Goal: Task Accomplishment & Management: Manage account settings

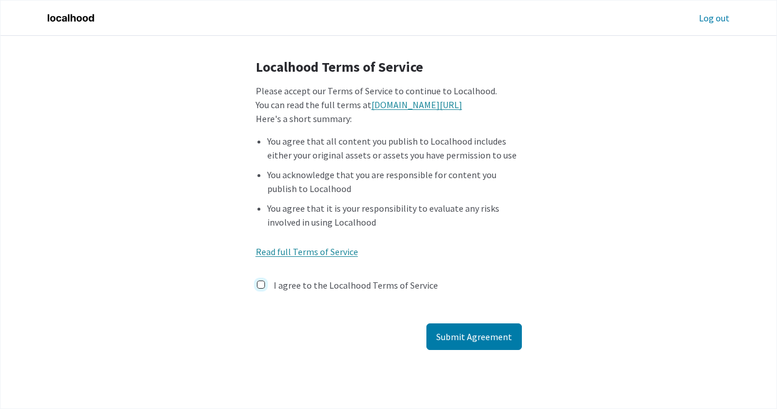
click at [260, 285] on input "I agree to the Localhood Terms of Service" at bounding box center [261, 284] width 8 height 8
click at [466, 336] on button "Submit Agreement" at bounding box center [473, 336] width 95 height 27
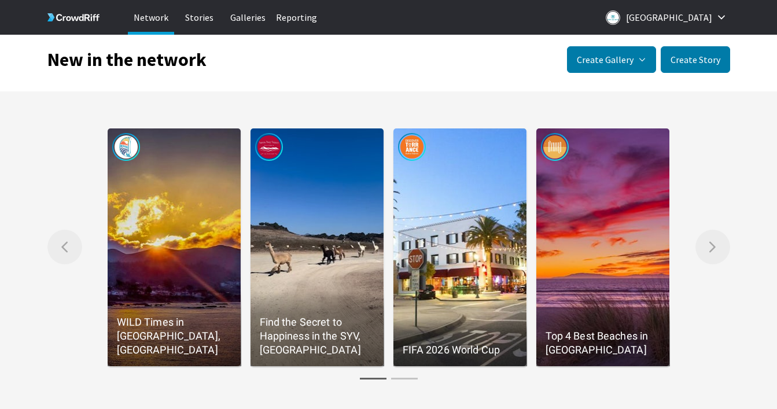
scroll to position [25, 0]
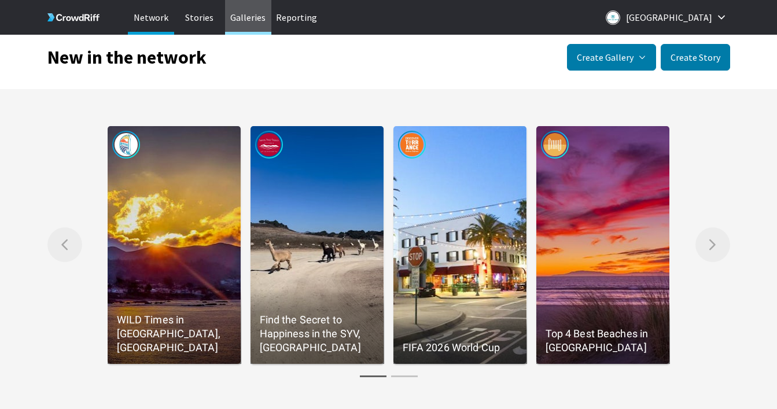
click at [248, 16] on p "Galleries" at bounding box center [248, 17] width 46 height 35
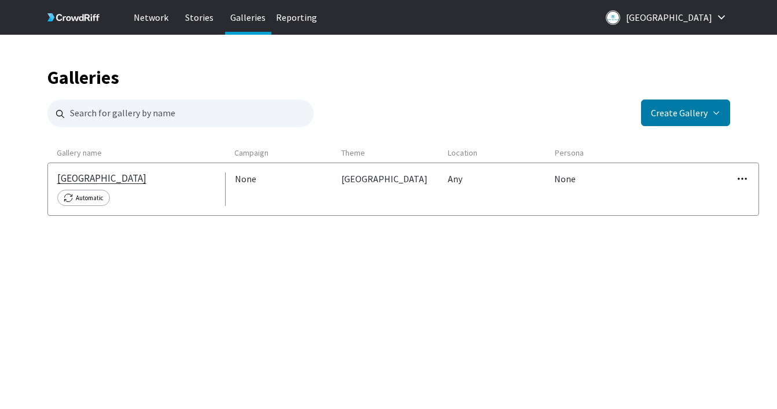
click at [109, 182] on link "[GEOGRAPHIC_DATA]" at bounding box center [101, 178] width 89 height 12
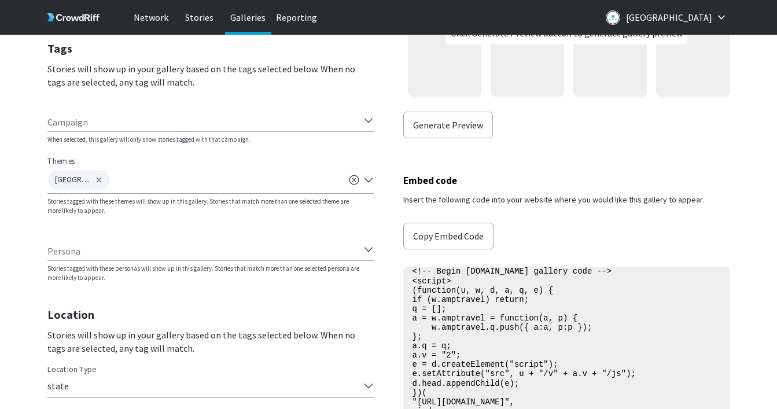
scroll to position [427, 0]
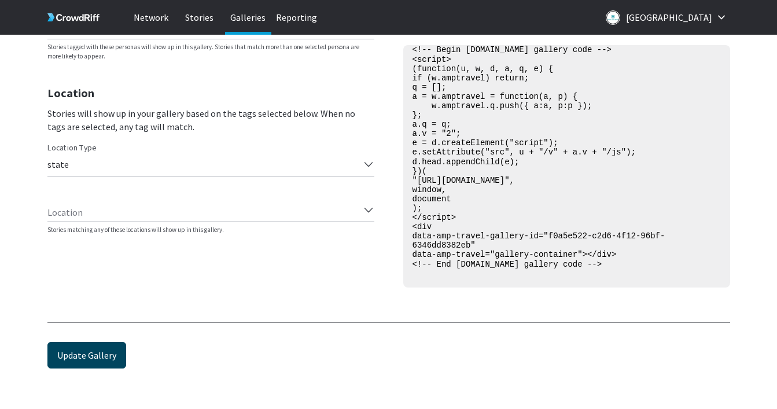
click at [116, 353] on button "Update Gallery" at bounding box center [86, 355] width 79 height 27
click at [101, 349] on button "Update Gallery" at bounding box center [86, 355] width 79 height 27
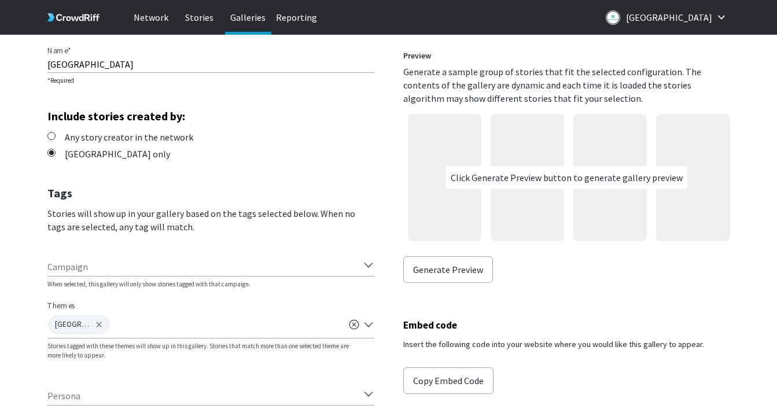
scroll to position [54, 0]
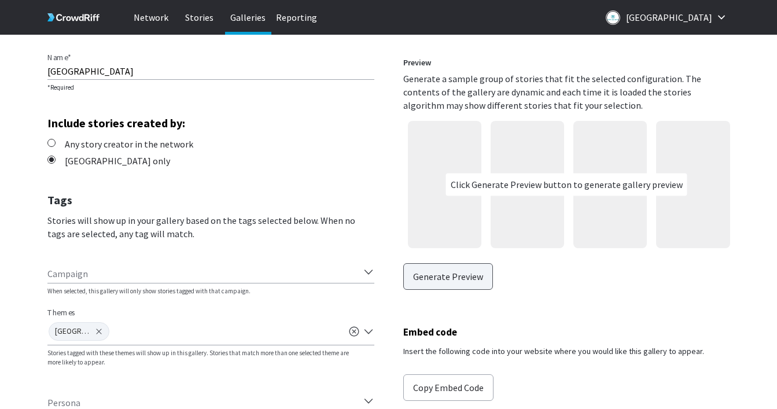
click at [457, 282] on button "Generate Preview" at bounding box center [448, 276] width 90 height 27
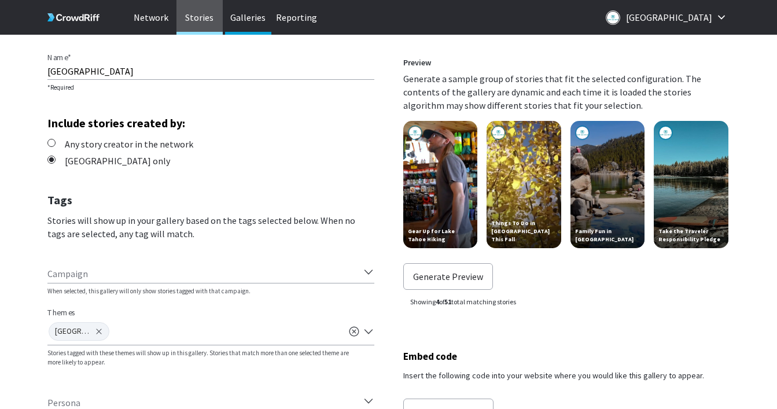
click at [204, 22] on p "Stories" at bounding box center [199, 17] width 46 height 35
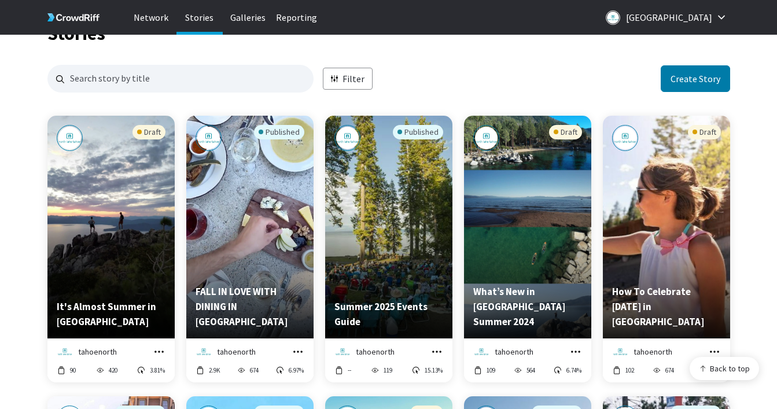
scroll to position [46, 0]
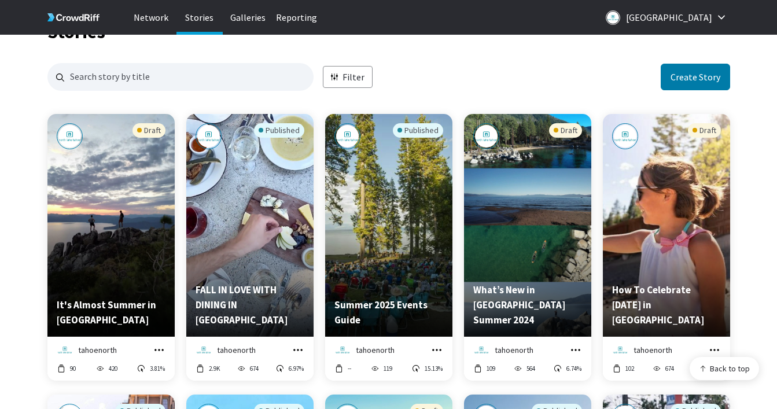
click at [254, 300] on p "FALL IN LOVE WITH DINING IN LAKE TAHOE" at bounding box center [249, 304] width 109 height 45
click at [298, 352] on icon "grid" at bounding box center [298, 350] width 12 height 12
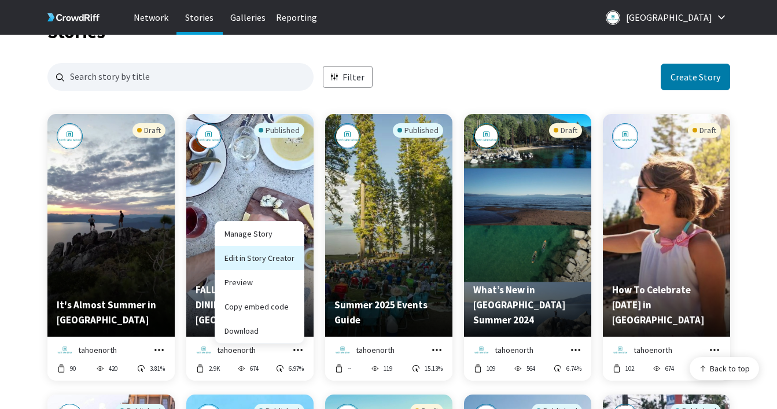
click at [266, 261] on link "Edit in Story Creator" at bounding box center [259, 258] width 88 height 24
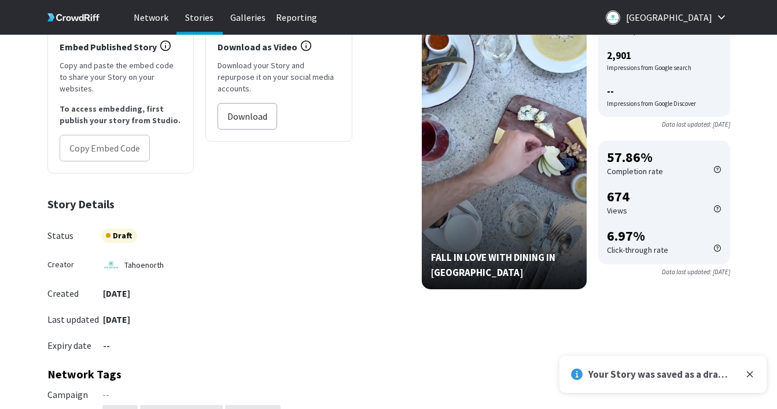
scroll to position [242, 0]
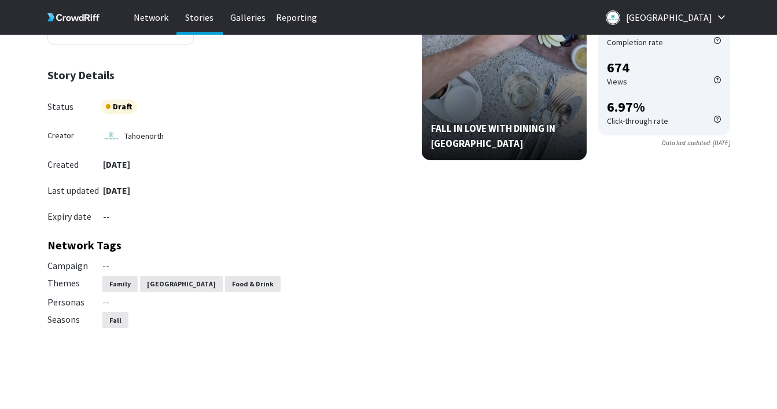
click at [462, 128] on p "FALL IN LOVE WITH DINING IN [GEOGRAPHIC_DATA]" at bounding box center [504, 136] width 146 height 30
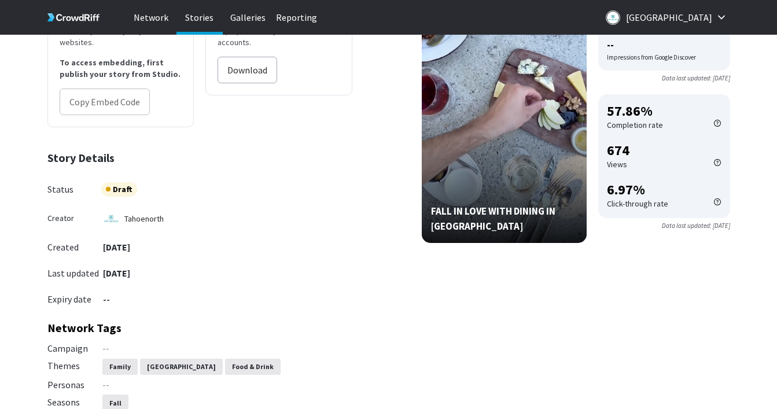
scroll to position [0, 0]
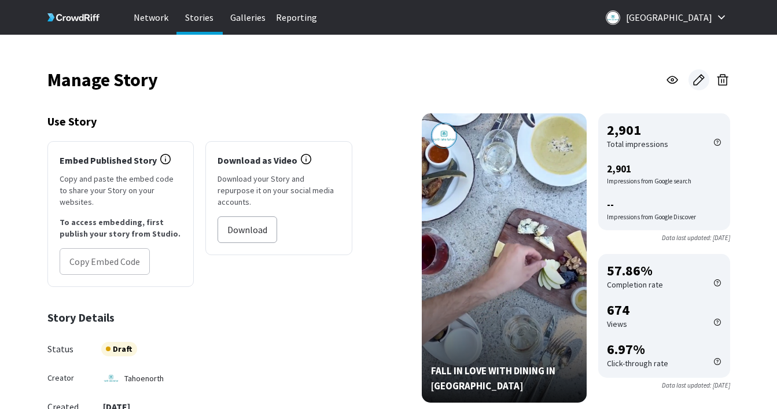
click at [697, 82] on icon at bounding box center [699, 80] width 14 height 14
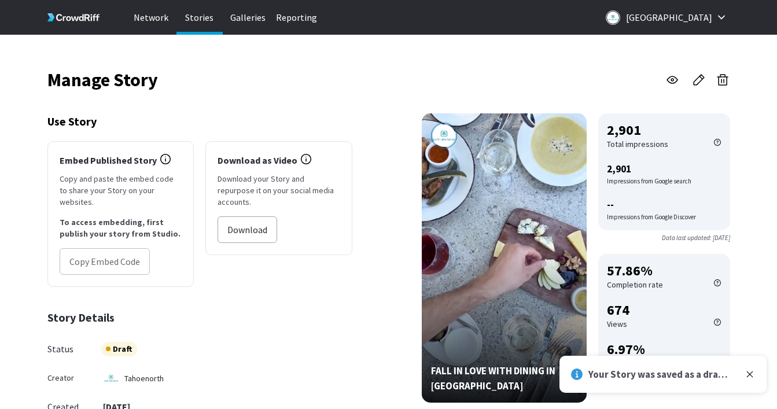
click at [200, 19] on p "Stories" at bounding box center [199, 17] width 46 height 35
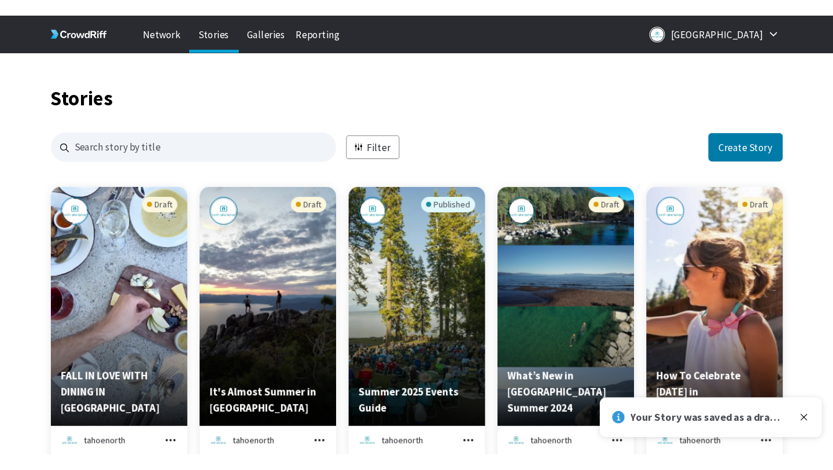
scroll to position [1122, 682]
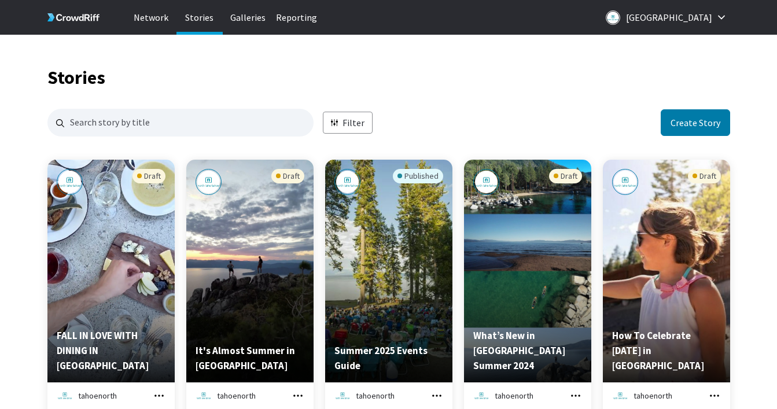
click at [152, 202] on div "Draft" at bounding box center [111, 243] width 109 height 149
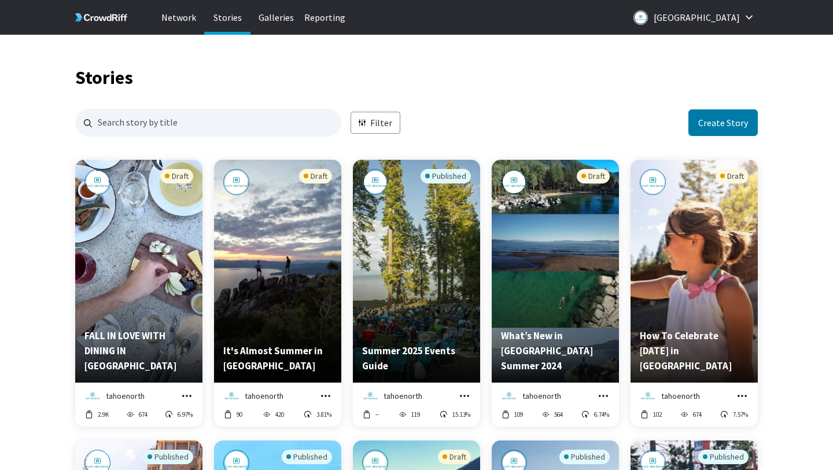
click at [182, 396] on icon "grid" at bounding box center [187, 396] width 12 height 12
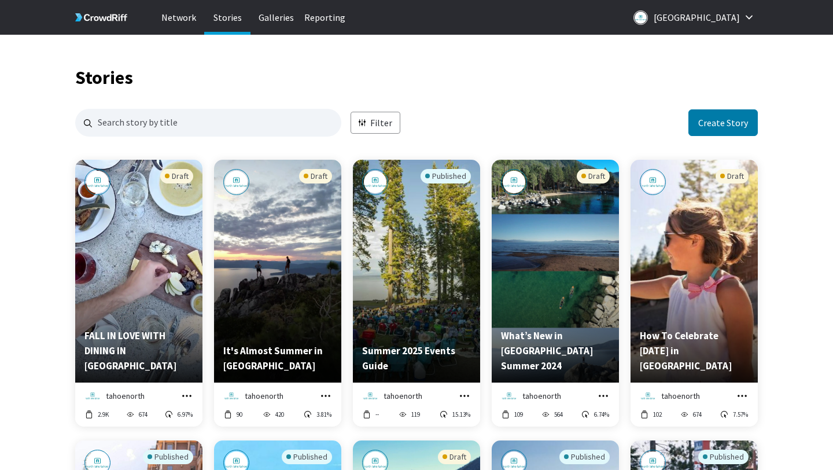
click at [172, 179] on div "Draft" at bounding box center [176, 176] width 33 height 14
click at [134, 216] on div "Draft" at bounding box center [138, 243] width 109 height 149
click at [183, 395] on icon "grid" at bounding box center [186, 395] width 9 height 2
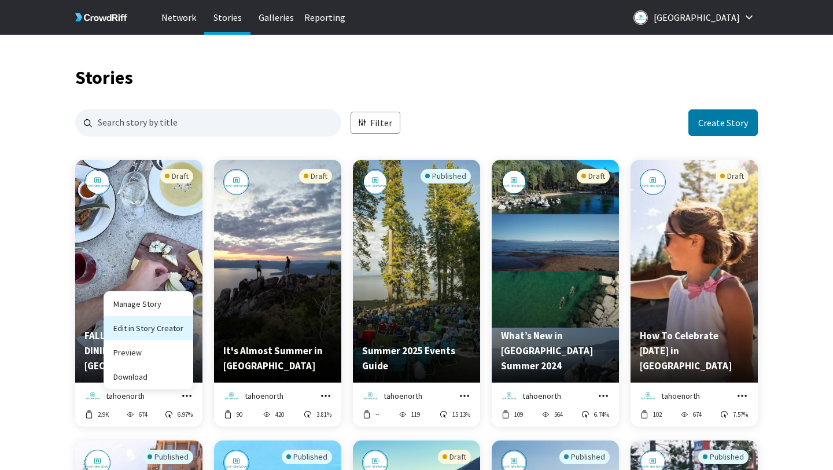
click at [141, 326] on link "Edit in Story Creator" at bounding box center [148, 328] width 88 height 24
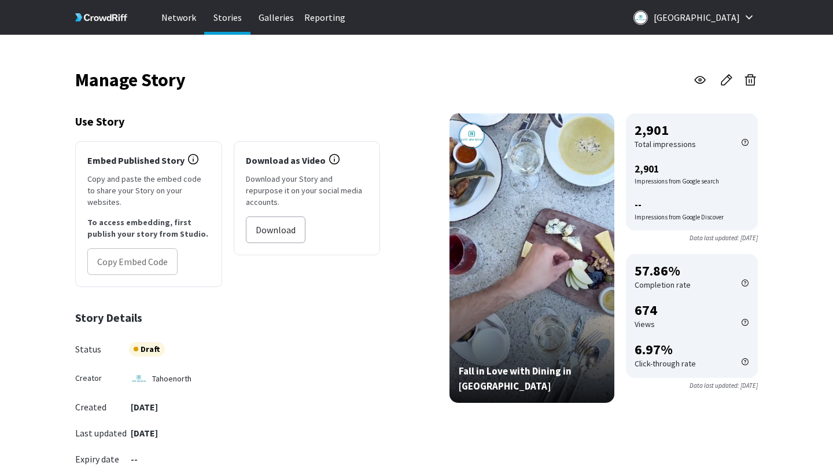
click at [232, 16] on p "Stories" at bounding box center [227, 17] width 46 height 35
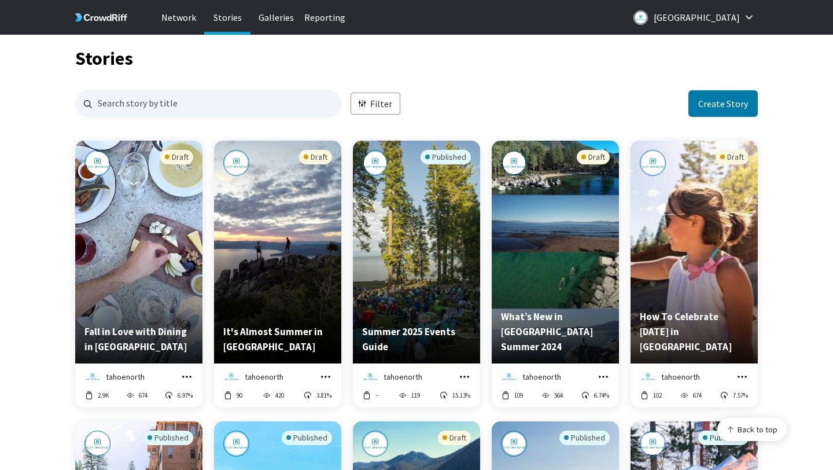
scroll to position [25, 0]
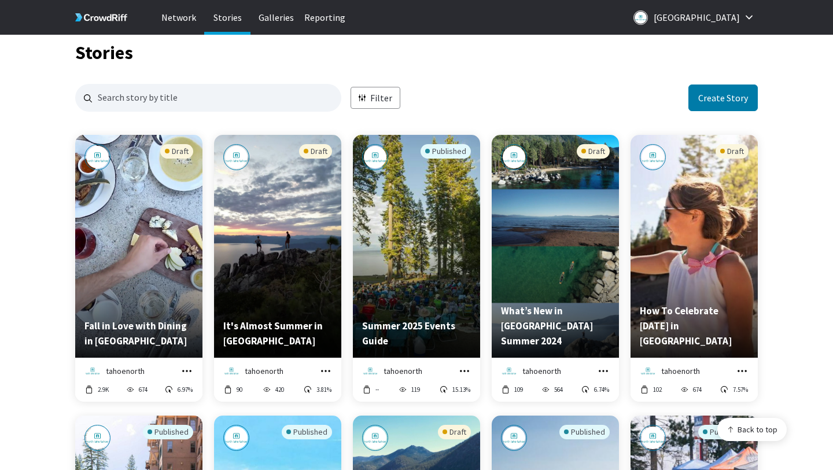
click at [189, 371] on icon "grid" at bounding box center [187, 371] width 12 height 12
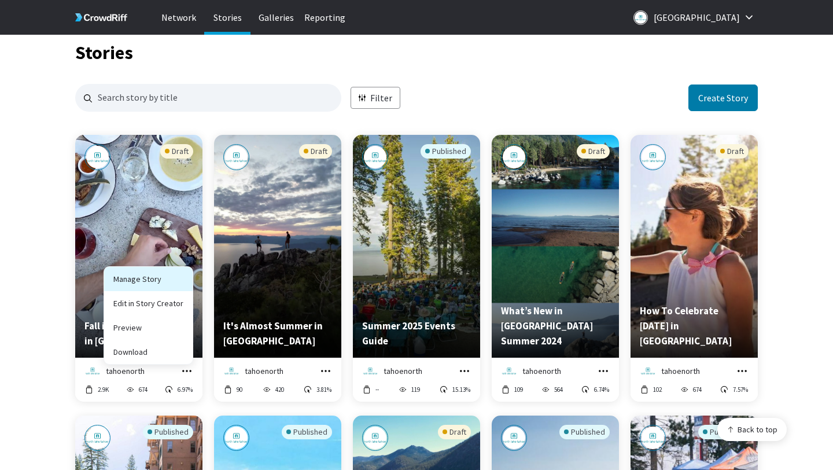
click at [150, 276] on link "Manage Story" at bounding box center [148, 279] width 88 height 24
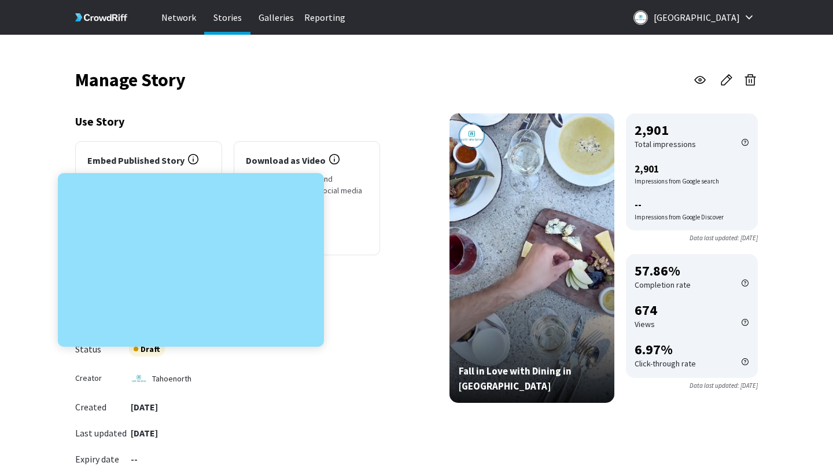
click at [195, 158] on icon "button" at bounding box center [194, 159] width 10 height 10
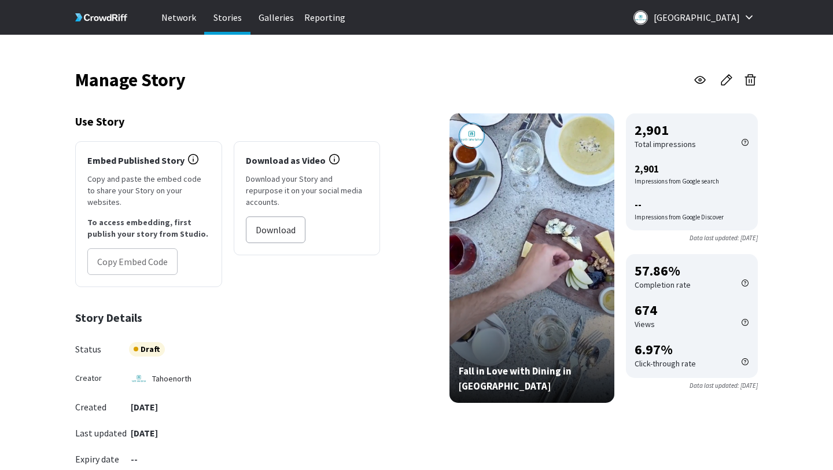
click at [234, 121] on h3 "Use Story" at bounding box center [227, 121] width 305 height 16
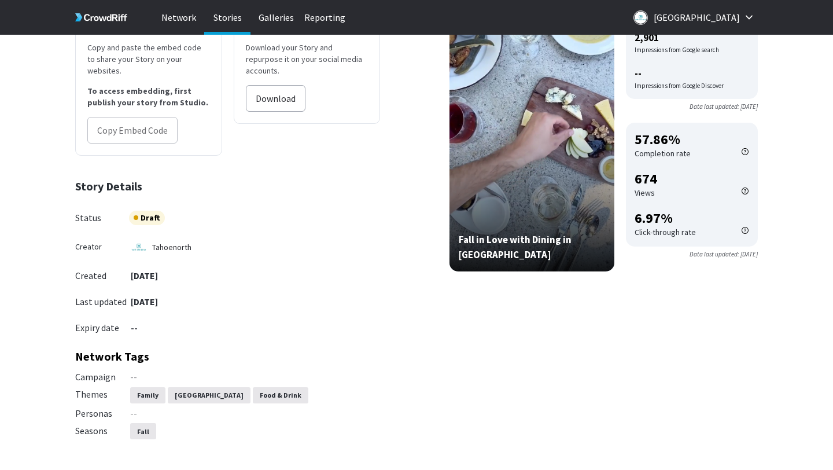
scroll to position [182, 0]
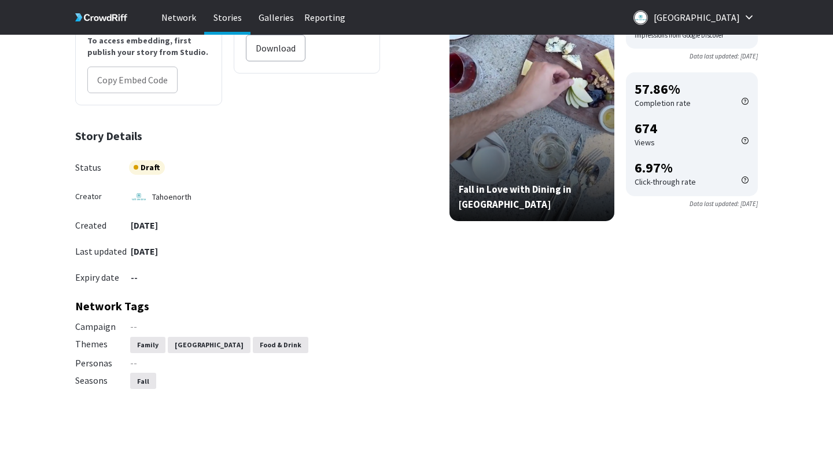
click at [146, 160] on div "Draft" at bounding box center [147, 167] width 36 height 14
click at [143, 160] on div "Draft" at bounding box center [147, 167] width 36 height 14
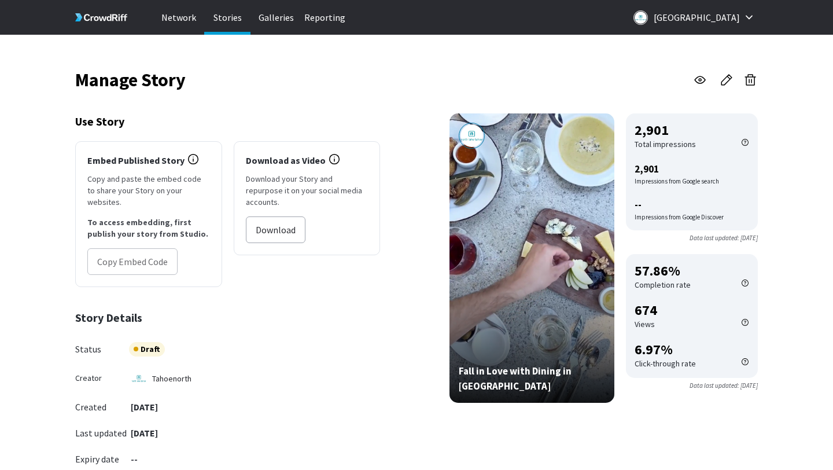
click at [115, 17] on icon at bounding box center [105, 17] width 43 height 7
click at [286, 28] on p "Galleries" at bounding box center [276, 17] width 46 height 35
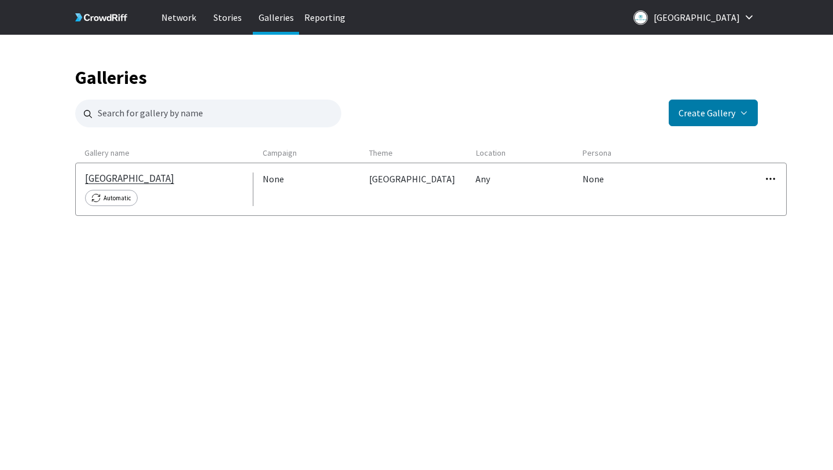
click at [150, 174] on link "[GEOGRAPHIC_DATA]" at bounding box center [129, 178] width 89 height 12
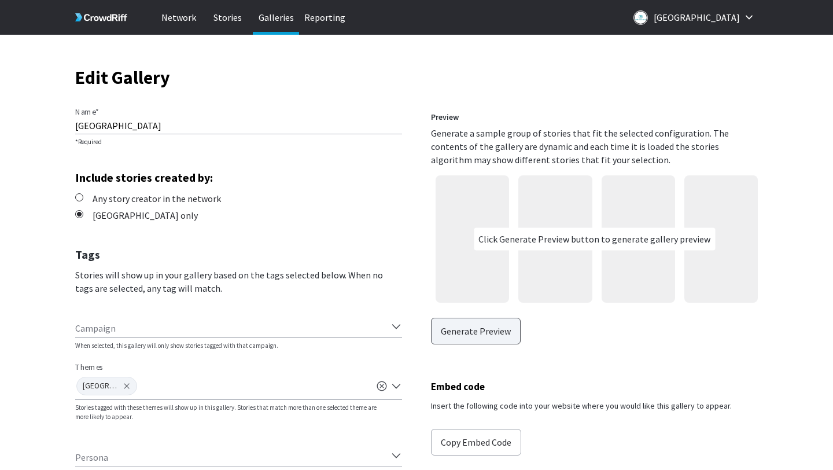
click at [475, 335] on button "Generate Preview" at bounding box center [476, 330] width 90 height 27
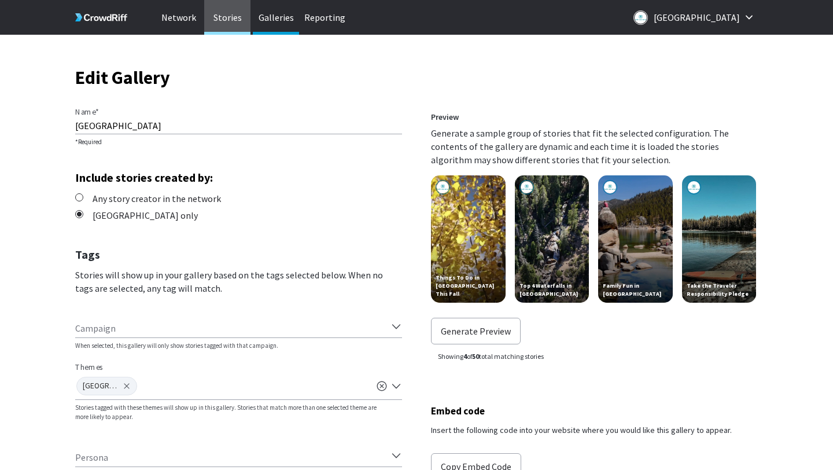
click at [237, 20] on p "Stories" at bounding box center [227, 17] width 46 height 35
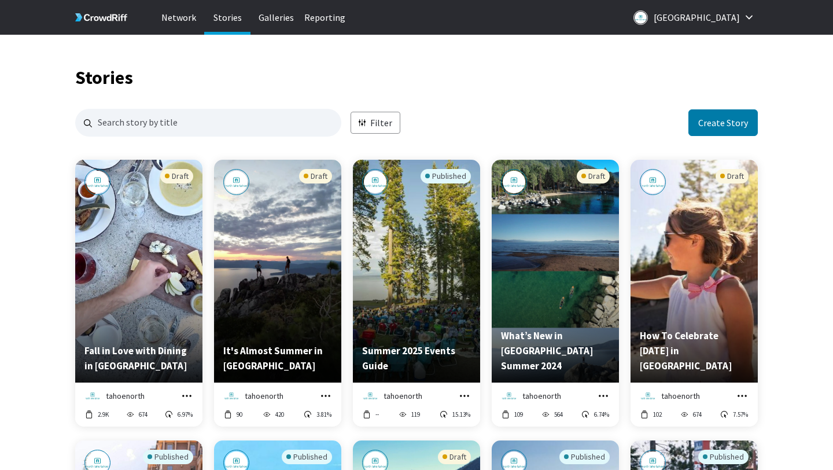
scroll to position [1122, 682]
click at [169, 175] on icon "Preview story titled 'Fall in Love with Dining in Lake Tahoe'" at bounding box center [167, 175] width 5 height 5
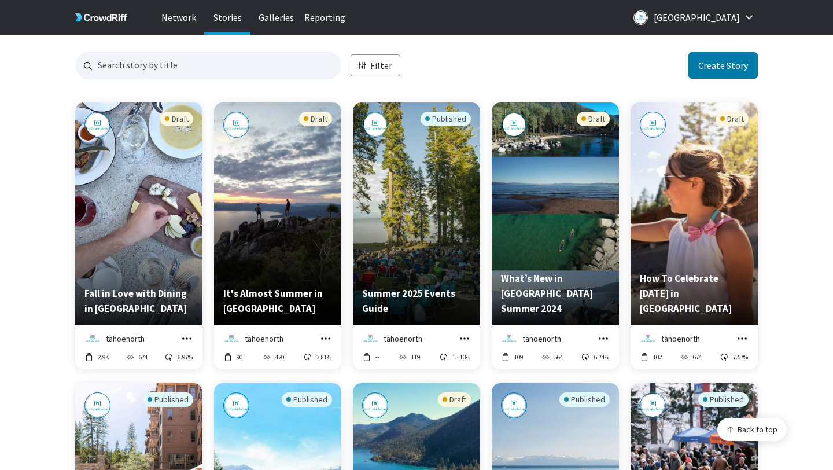
scroll to position [59, 0]
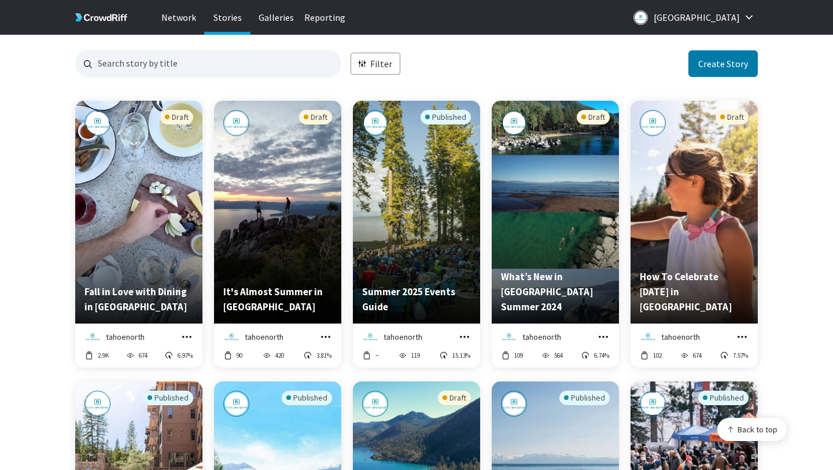
click at [463, 340] on icon "grid" at bounding box center [465, 337] width 12 height 12
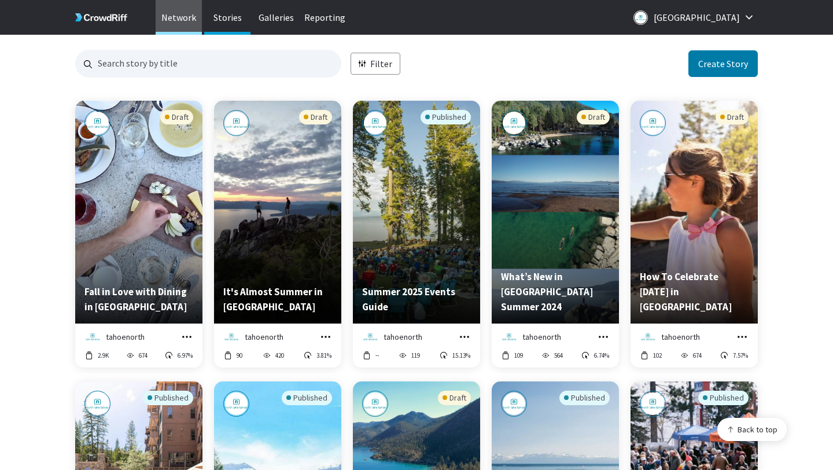
click at [179, 14] on p "Network" at bounding box center [179, 17] width 46 height 35
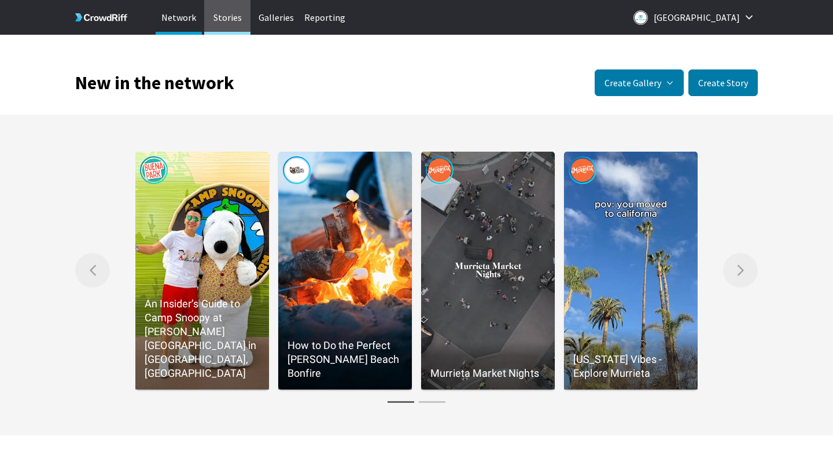
click at [222, 16] on p "Stories" at bounding box center [227, 17] width 46 height 35
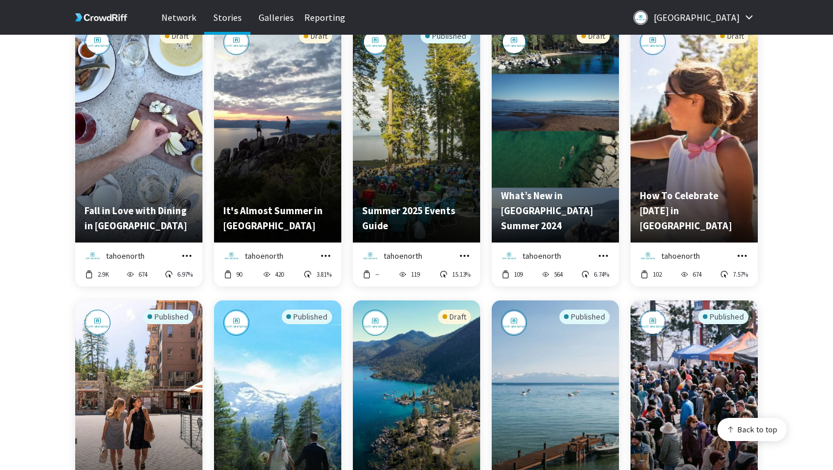
scroll to position [141, 0]
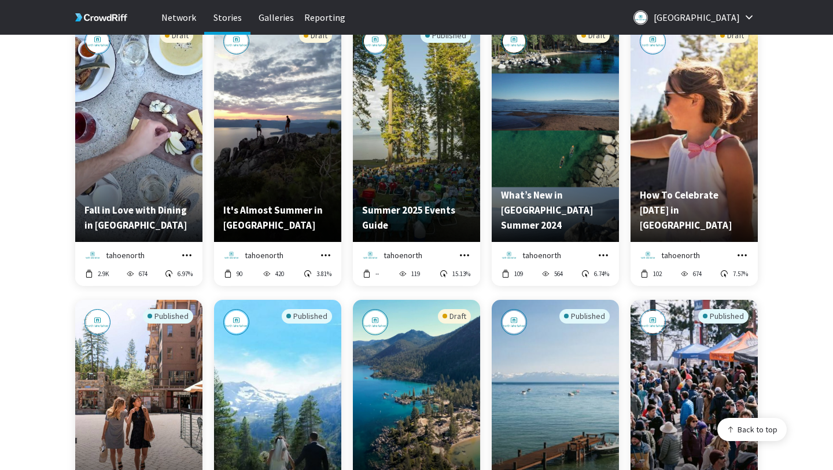
click at [179, 319] on div "Published" at bounding box center [168, 316] width 50 height 14
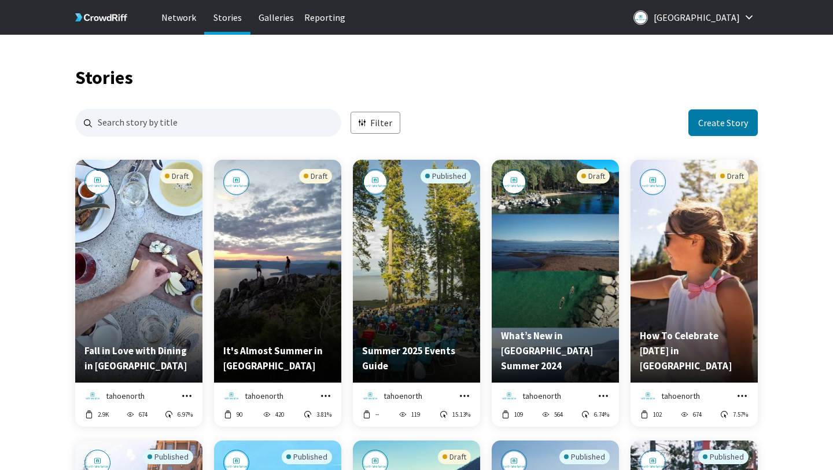
scroll to position [1122, 682]
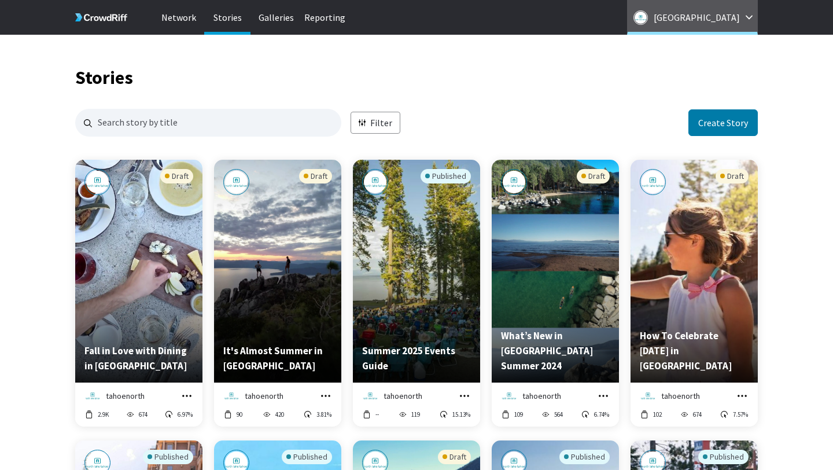
click at [737, 20] on p "[GEOGRAPHIC_DATA]" at bounding box center [696, 17] width 86 height 19
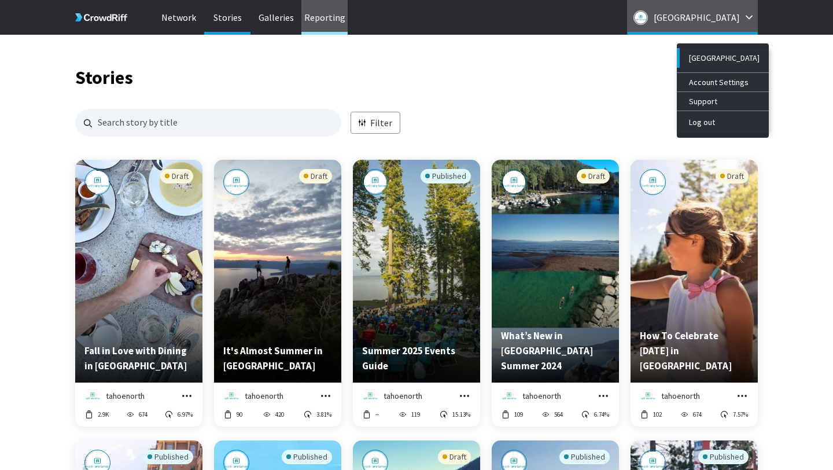
click at [326, 21] on p "Reporting" at bounding box center [324, 17] width 46 height 35
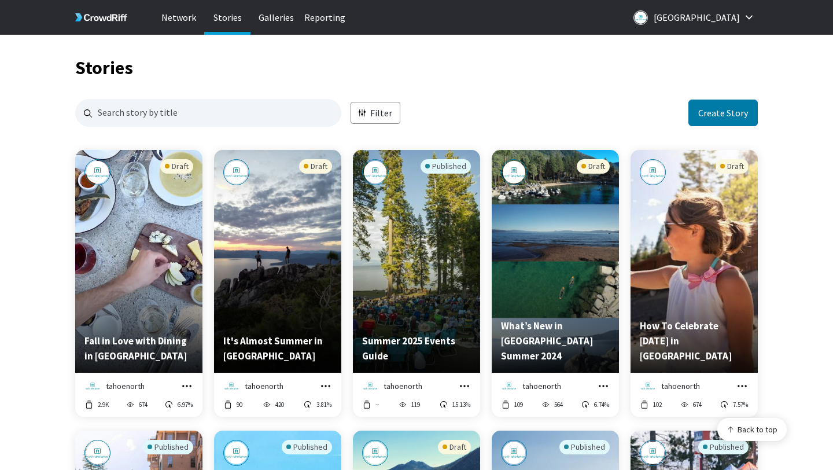
scroll to position [12, 0]
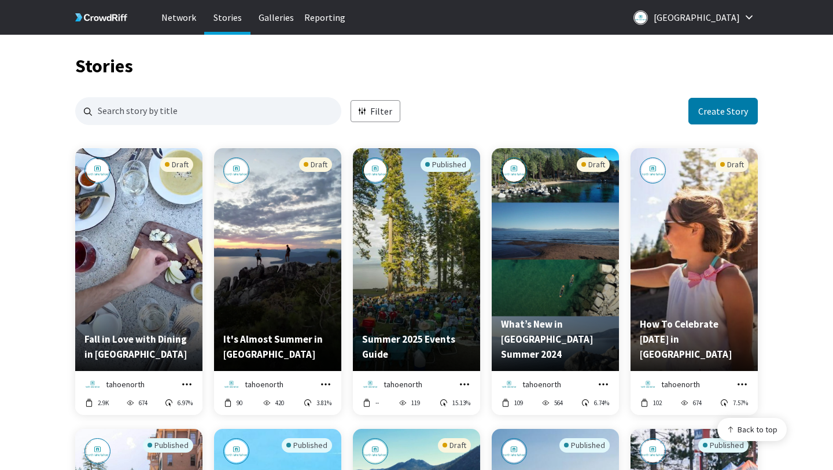
click at [321, 385] on icon "grid" at bounding box center [326, 384] width 12 height 12
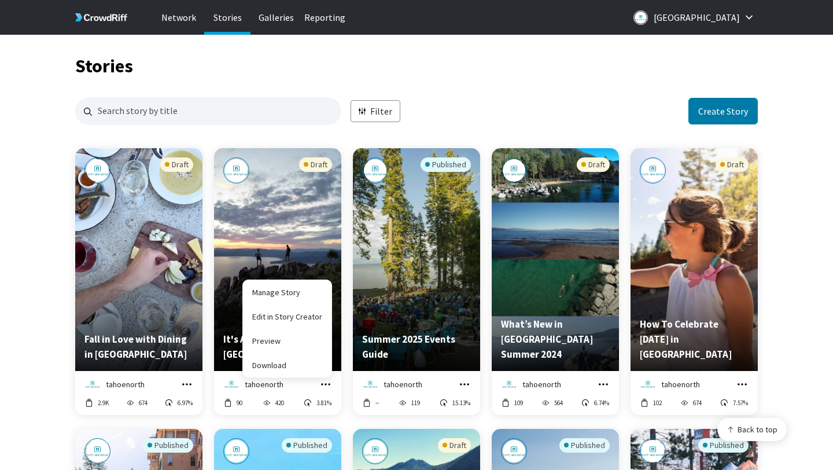
click at [444, 113] on div "Filter Create Story" at bounding box center [416, 111] width 682 height 28
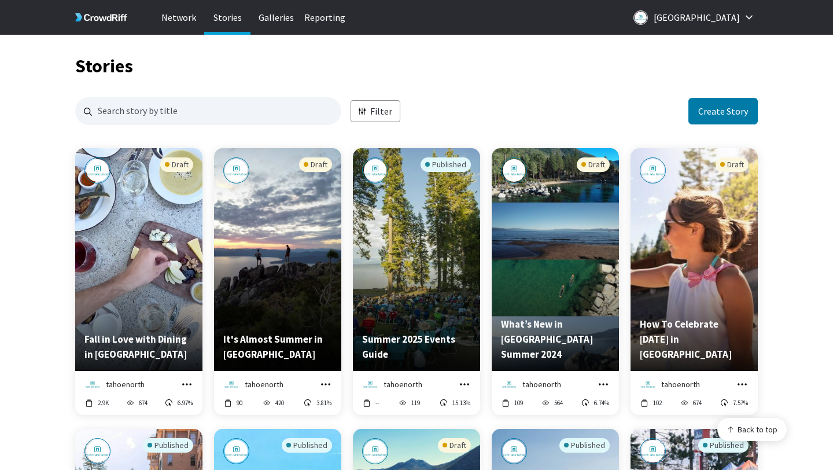
click at [180, 167] on div "Draft" at bounding box center [176, 164] width 33 height 14
click at [187, 384] on icon "grid" at bounding box center [187, 384] width 12 height 12
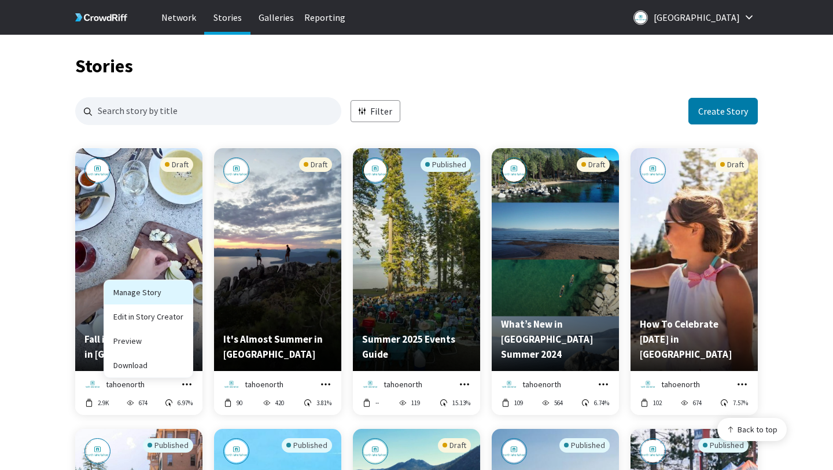
click at [160, 297] on link "Manage Story" at bounding box center [148, 292] width 88 height 24
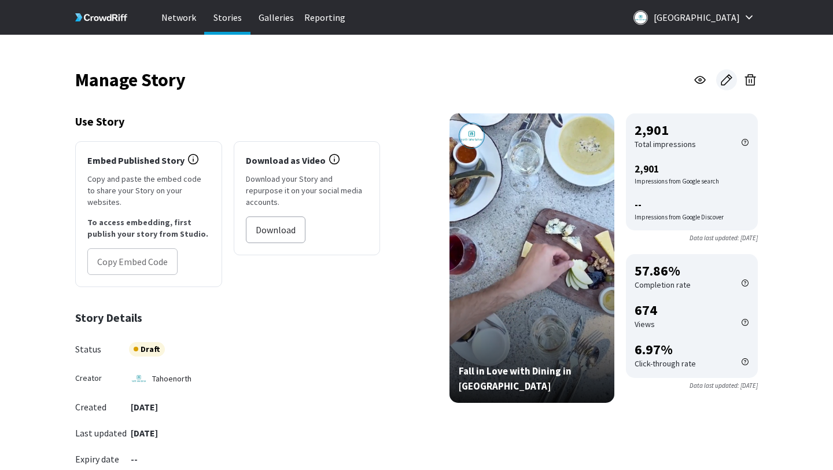
click at [719, 82] on icon at bounding box center [726, 80] width 14 height 14
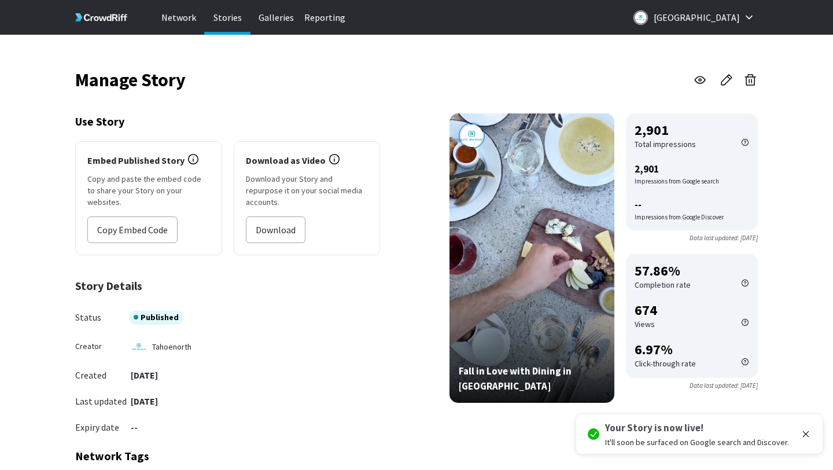
click at [226, 20] on p "Stories" at bounding box center [227, 17] width 46 height 35
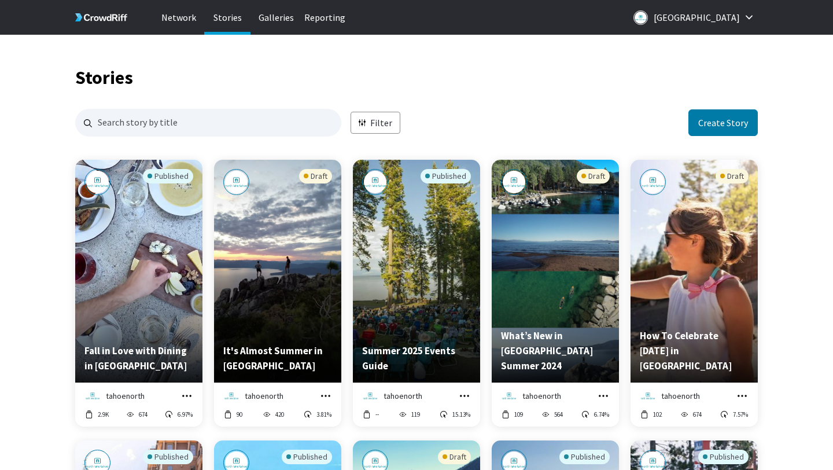
scroll to position [1122, 682]
click at [414, 352] on p "Summer 2025 Events Guide" at bounding box center [416, 358] width 109 height 30
click at [459, 394] on icon "grid" at bounding box center [465, 396] width 12 height 12
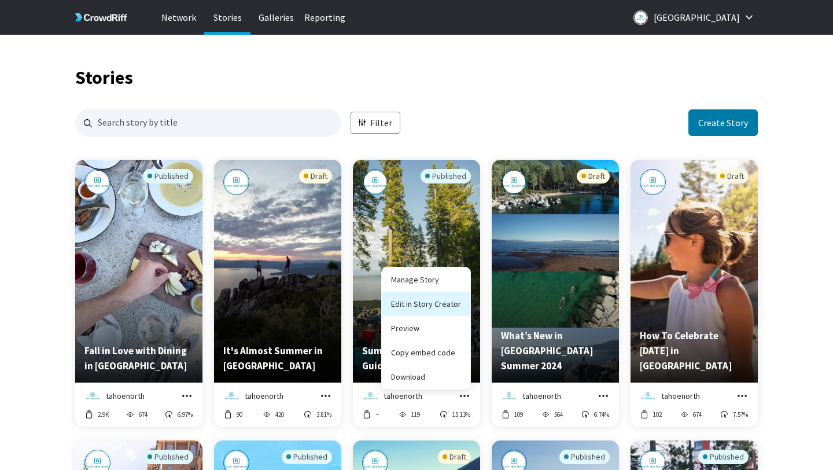
click at [423, 303] on link "Edit in Story Creator" at bounding box center [426, 303] width 88 height 24
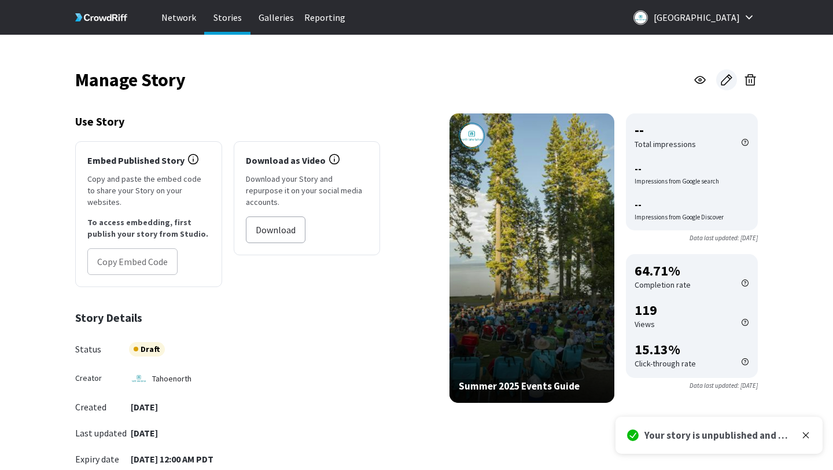
click at [726, 80] on icon at bounding box center [726, 80] width 14 height 14
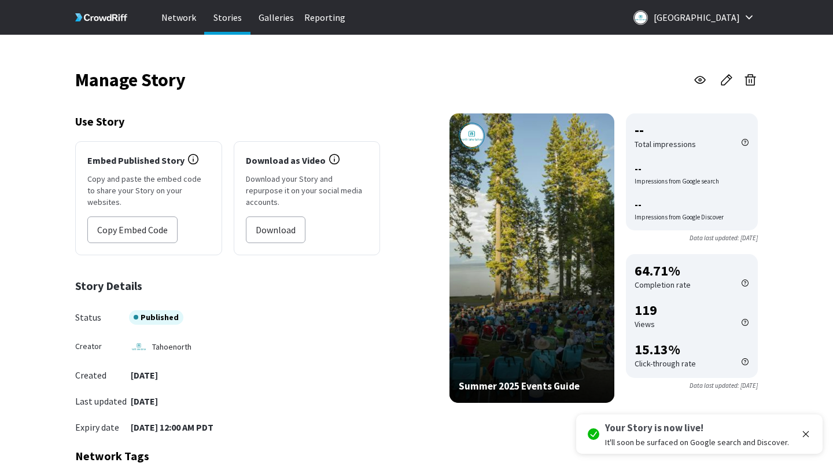
click at [234, 21] on p "Stories" at bounding box center [227, 17] width 46 height 35
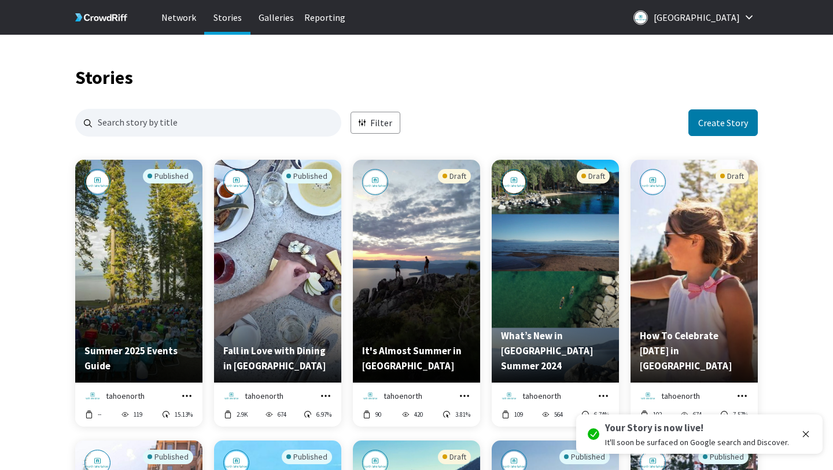
scroll to position [1122, 682]
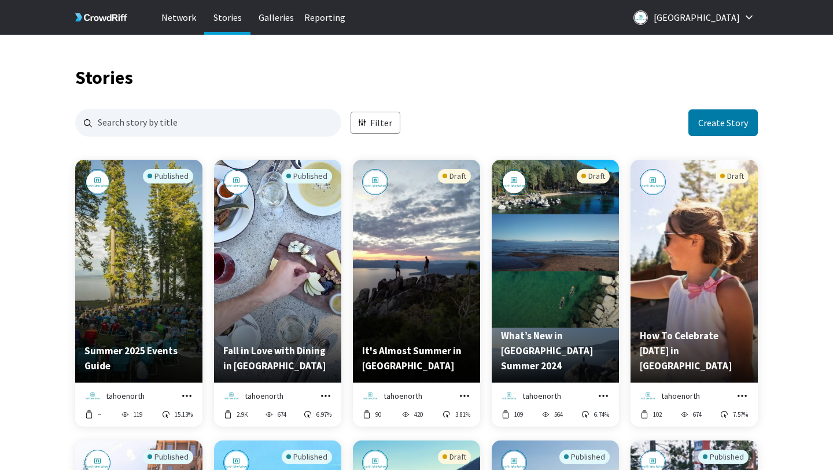
click at [173, 339] on div "Published Summer 2025 Events Guide" at bounding box center [138, 271] width 127 height 223
click at [187, 392] on icon "grid" at bounding box center [187, 396] width 12 height 12
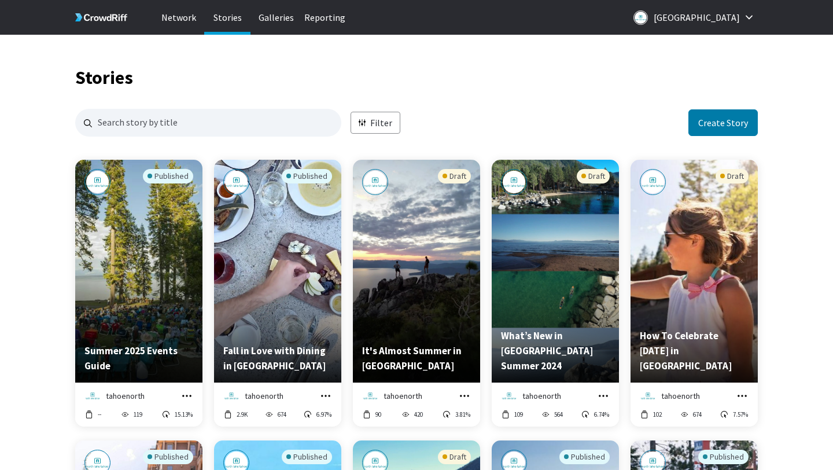
scroll to position [3366, 682]
click at [183, 390] on icon "grid" at bounding box center [187, 396] width 12 height 12
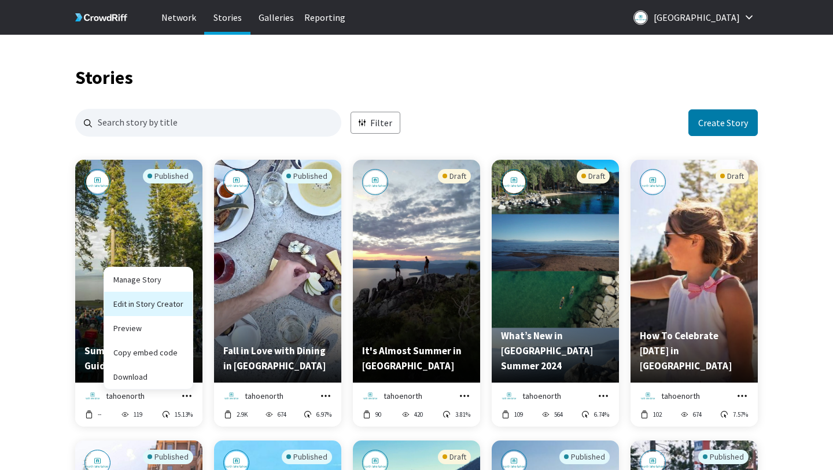
click at [157, 302] on link "Edit in Story Creator" at bounding box center [148, 303] width 88 height 24
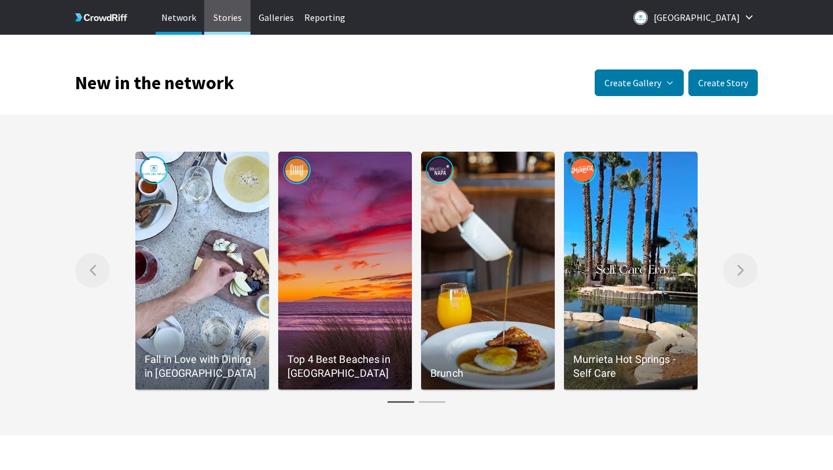
click at [233, 19] on p "Stories" at bounding box center [227, 17] width 46 height 35
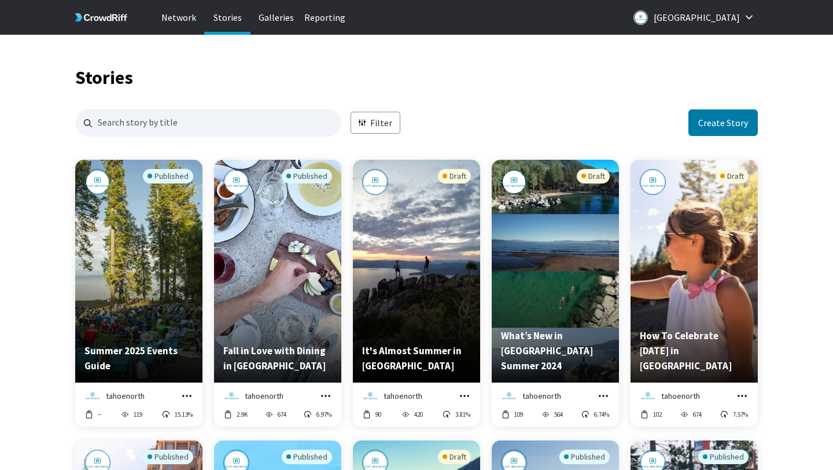
scroll to position [1122, 682]
click at [279, 21] on p "Galleries" at bounding box center [276, 17] width 46 height 35
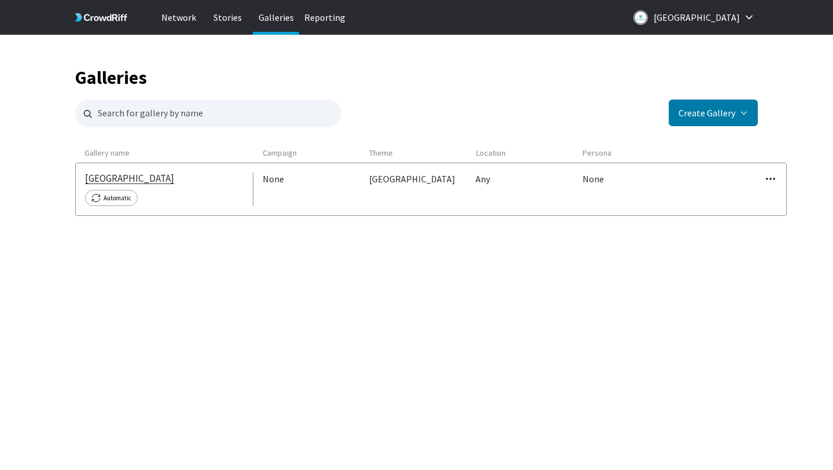
click at [146, 179] on link "[GEOGRAPHIC_DATA]" at bounding box center [129, 178] width 89 height 12
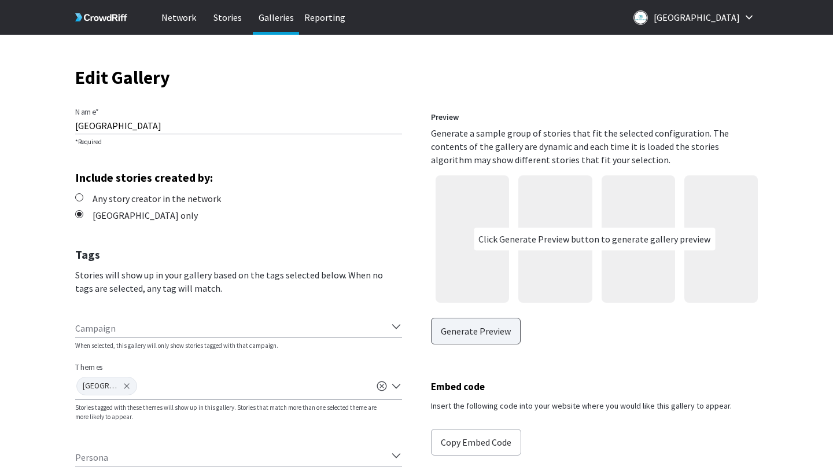
click at [479, 329] on button "Generate Preview" at bounding box center [476, 330] width 90 height 27
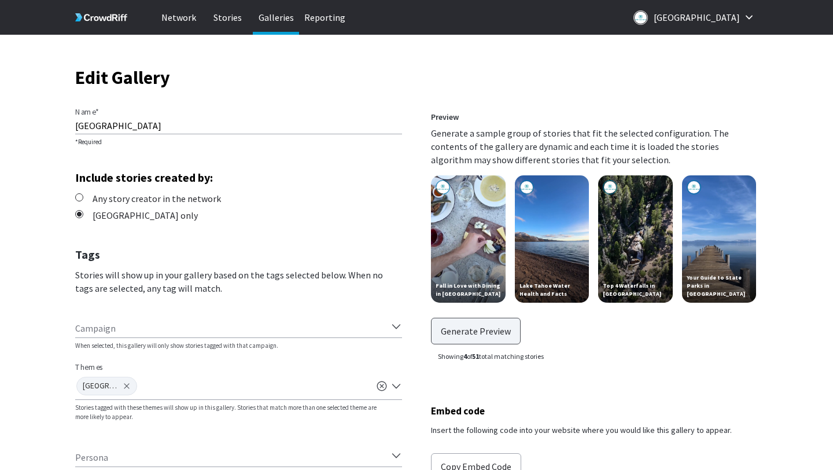
click at [482, 327] on button "Generate Preview" at bounding box center [476, 330] width 90 height 27
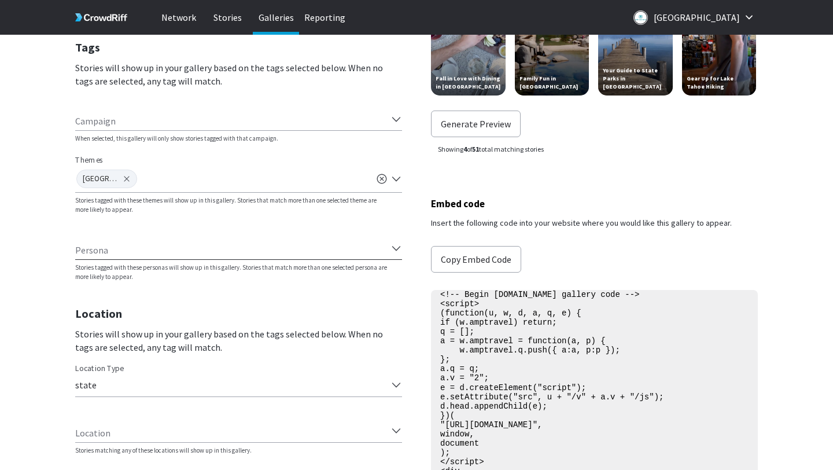
scroll to position [390, 0]
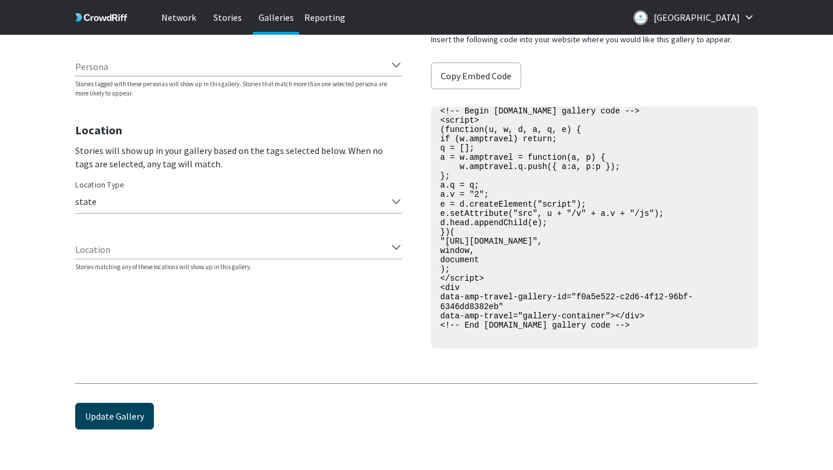
click at [94, 414] on button "Update Gallery" at bounding box center [114, 415] width 79 height 27
click at [225, 19] on p "Stories" at bounding box center [227, 17] width 46 height 35
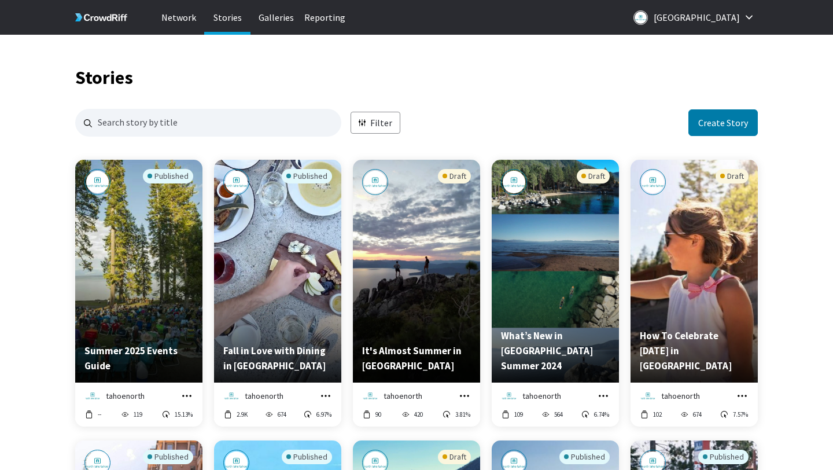
scroll to position [1122, 682]
click at [190, 397] on icon "grid" at bounding box center [187, 396] width 12 height 12
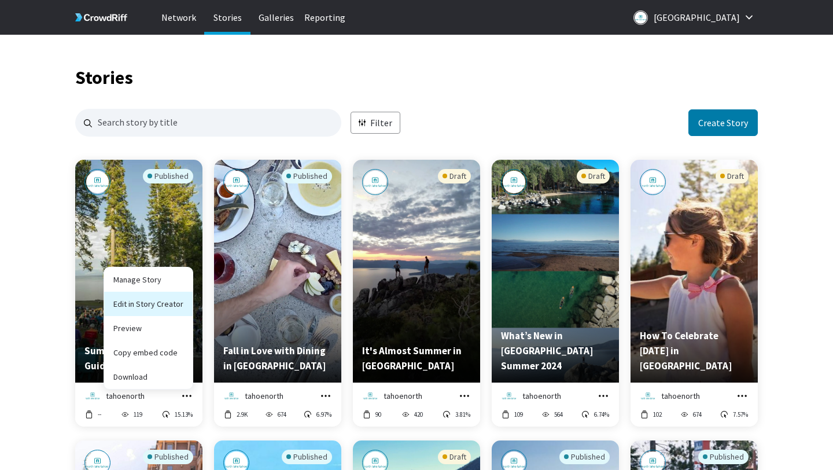
click at [158, 305] on link "Edit in Story Creator" at bounding box center [148, 303] width 88 height 24
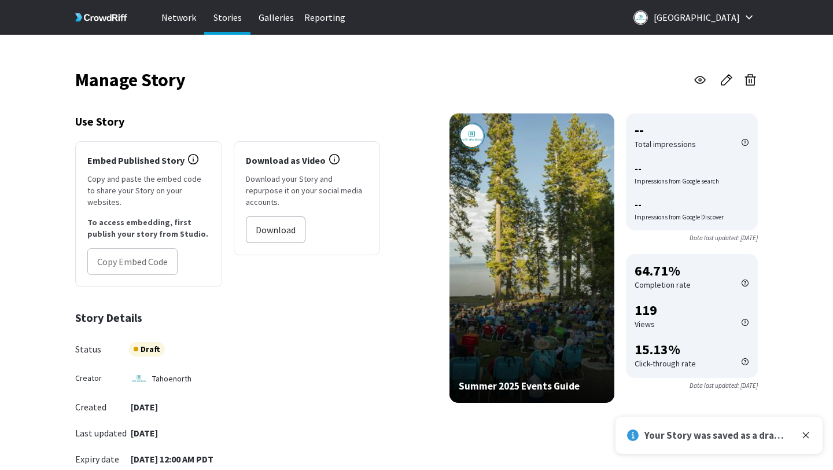
click at [228, 14] on p "Stories" at bounding box center [227, 17] width 46 height 35
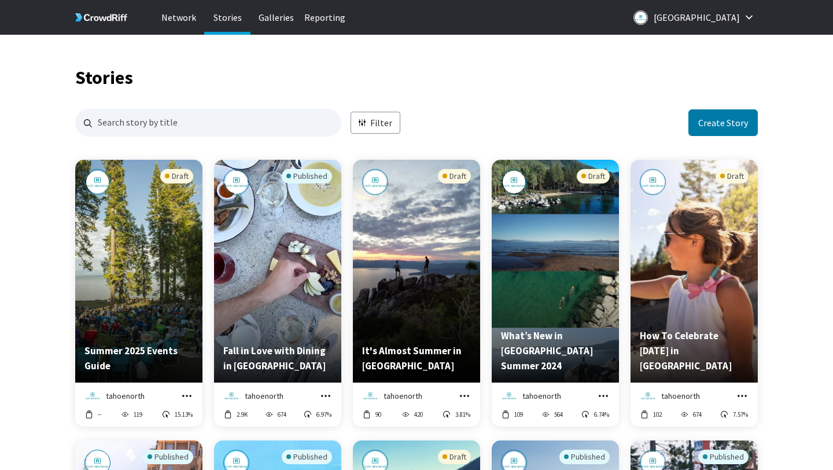
scroll to position [1122, 682]
click at [276, 20] on p "Galleries" at bounding box center [276, 17] width 46 height 35
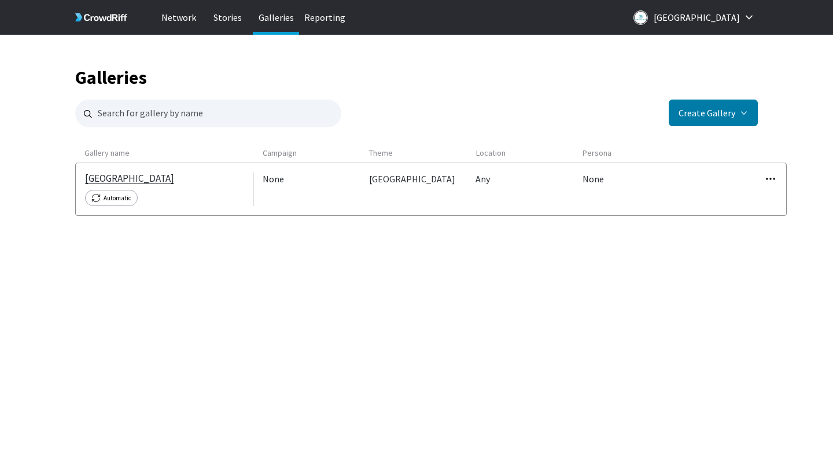
click at [132, 179] on link "[GEOGRAPHIC_DATA]" at bounding box center [129, 178] width 89 height 12
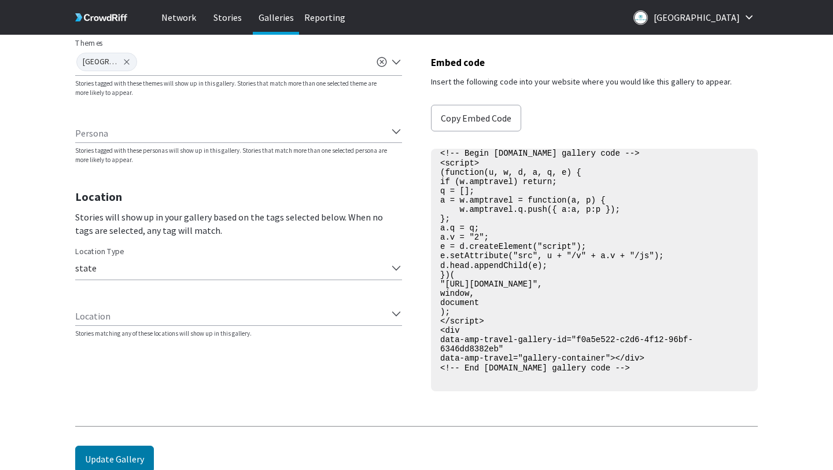
scroll to position [367, 0]
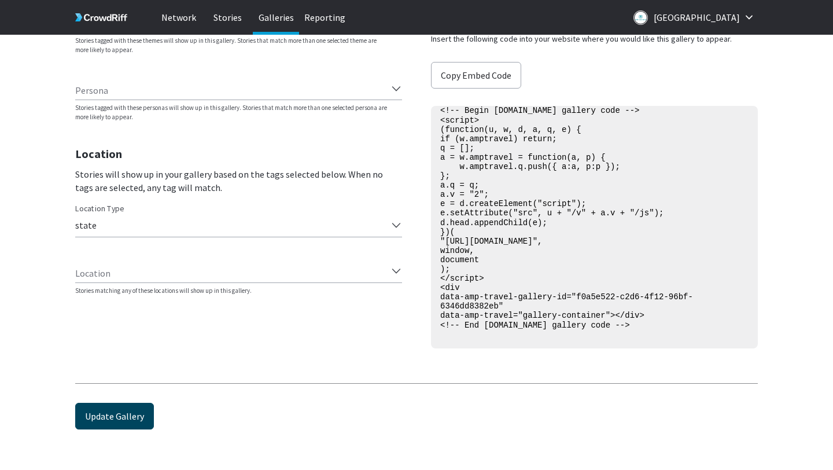
click at [126, 412] on button "Update Gallery" at bounding box center [114, 415] width 79 height 27
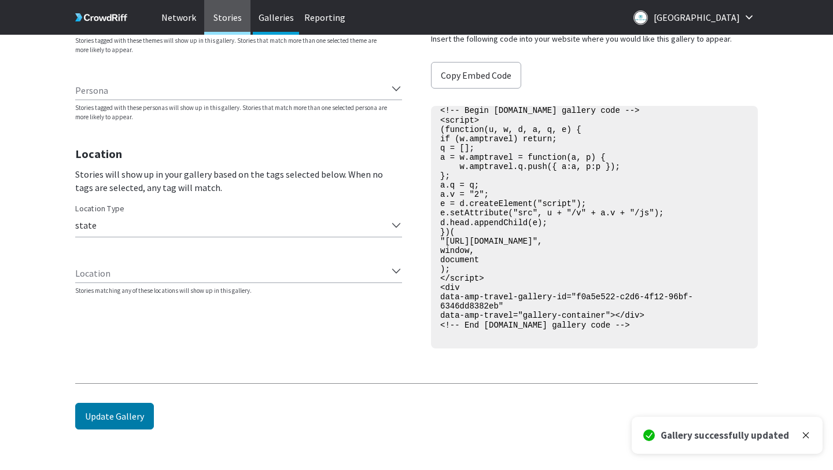
click at [227, 21] on p "Stories" at bounding box center [227, 17] width 46 height 35
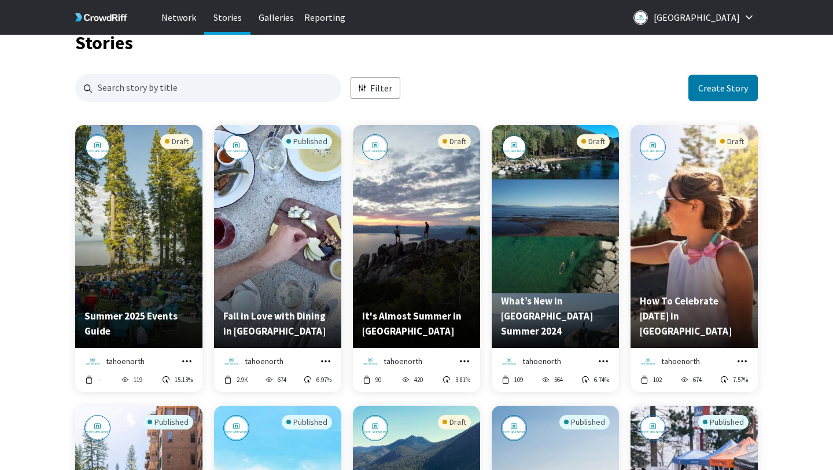
scroll to position [1122, 682]
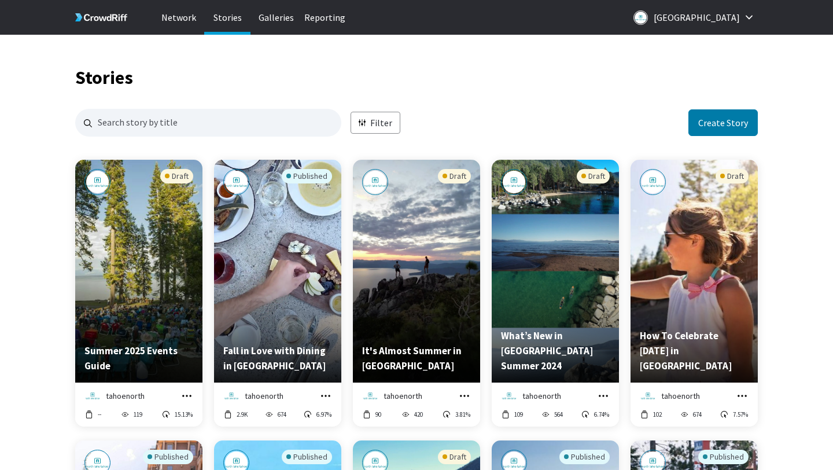
click at [189, 398] on icon "grid" at bounding box center [187, 396] width 12 height 12
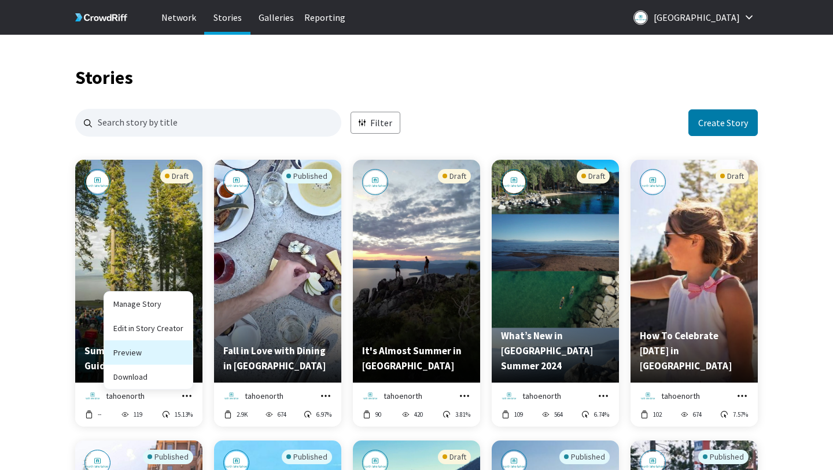
click at [136, 349] on link "Preview" at bounding box center [148, 352] width 88 height 24
click at [145, 297] on link "Manage Story" at bounding box center [148, 303] width 88 height 24
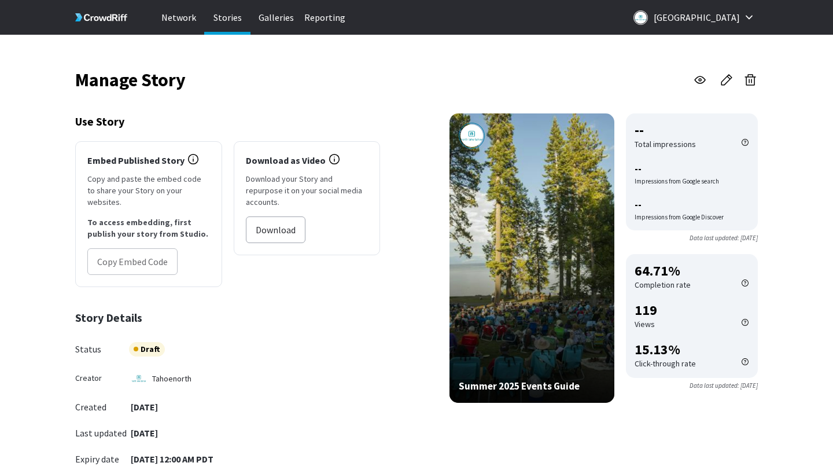
scroll to position [3, 0]
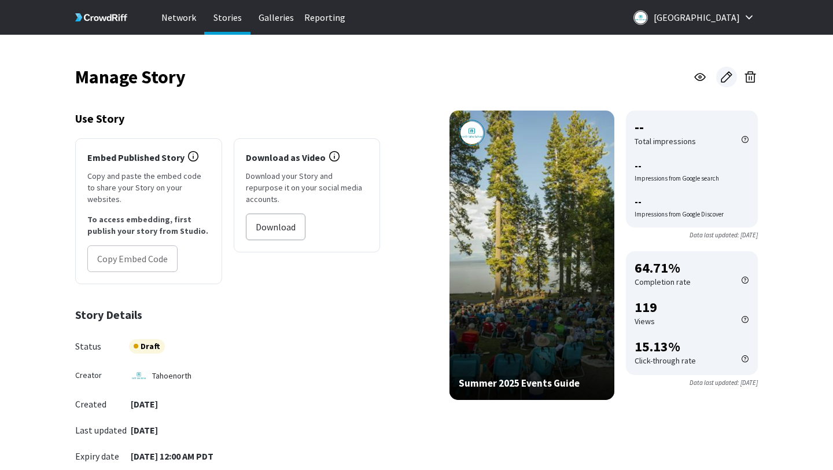
click at [725, 79] on icon at bounding box center [726, 77] width 14 height 14
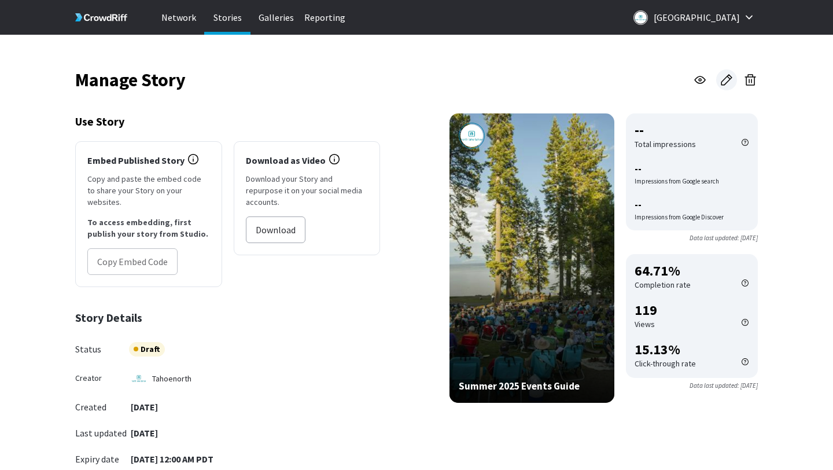
click at [718, 85] on link at bounding box center [726, 79] width 21 height 21
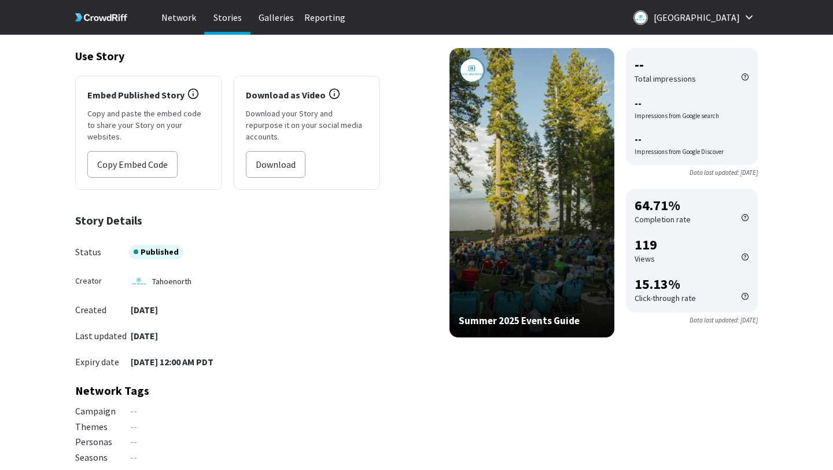
scroll to position [62, 0]
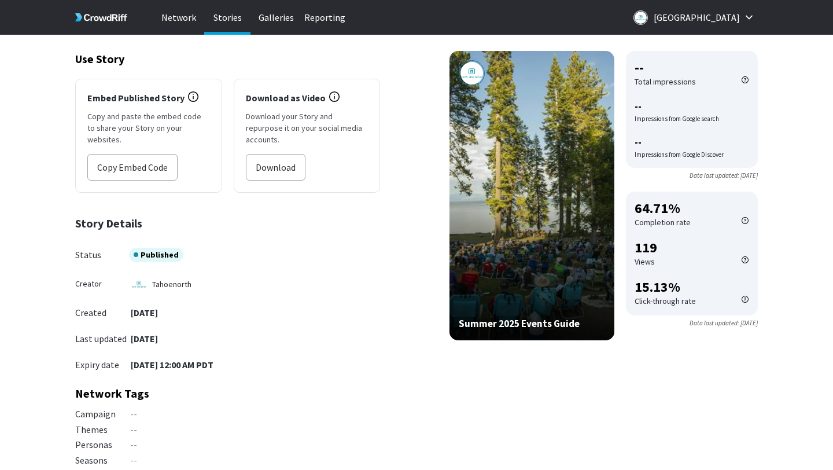
click at [107, 12] on icon at bounding box center [101, 17] width 52 height 51
click at [278, 19] on p "Galleries" at bounding box center [276, 17] width 46 height 35
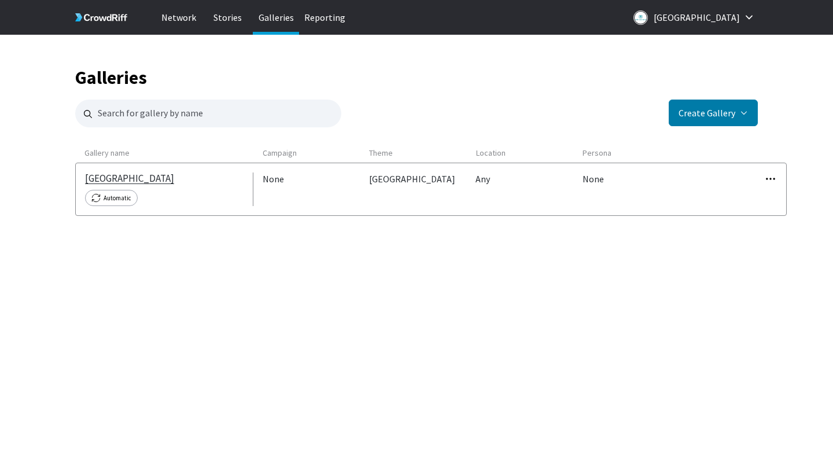
click at [123, 180] on link "[GEOGRAPHIC_DATA]" at bounding box center [129, 178] width 89 height 12
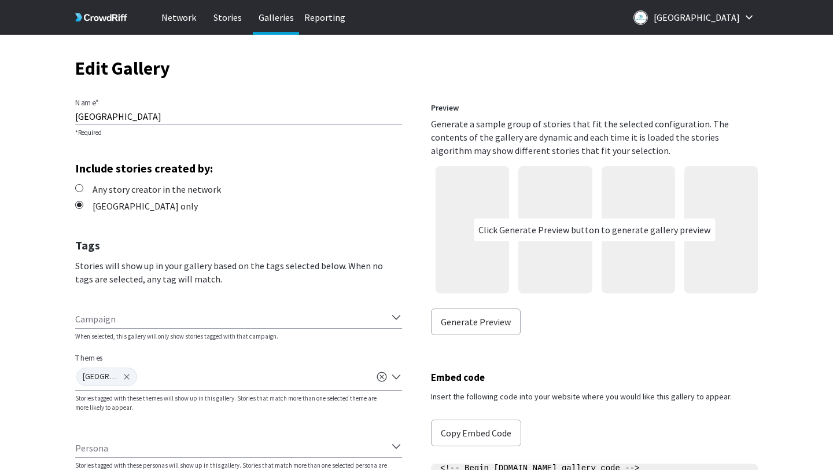
scroll to position [10, 0]
click at [474, 316] on button "Generate Preview" at bounding box center [476, 321] width 90 height 27
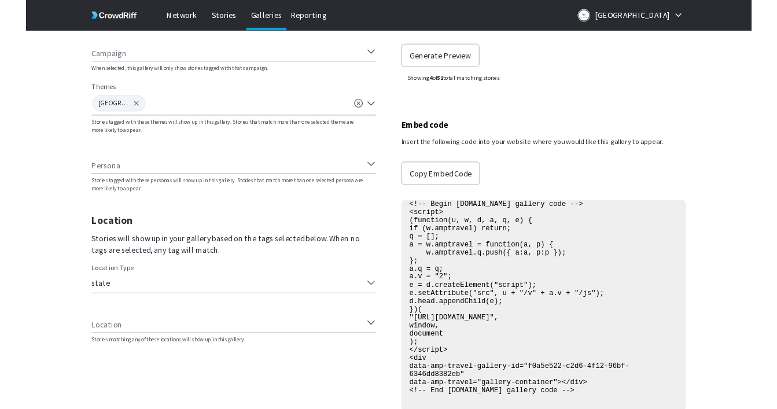
scroll to position [387, 0]
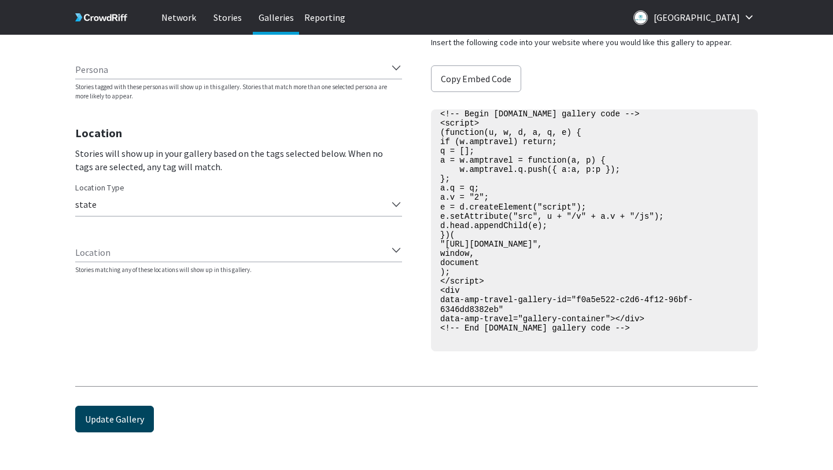
click at [100, 431] on button "Update Gallery" at bounding box center [114, 418] width 79 height 27
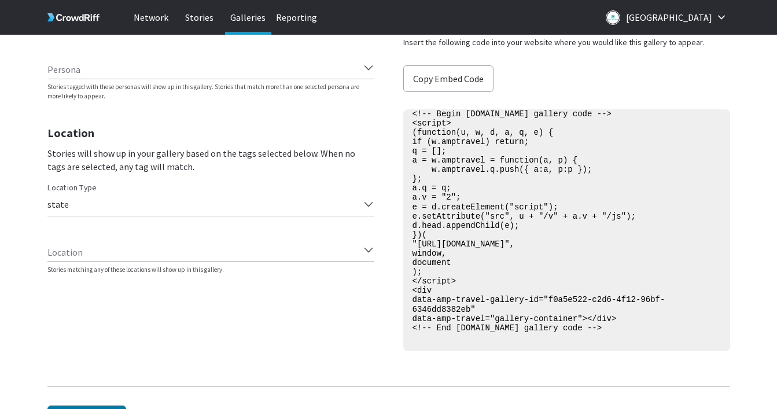
scroll to position [0, 0]
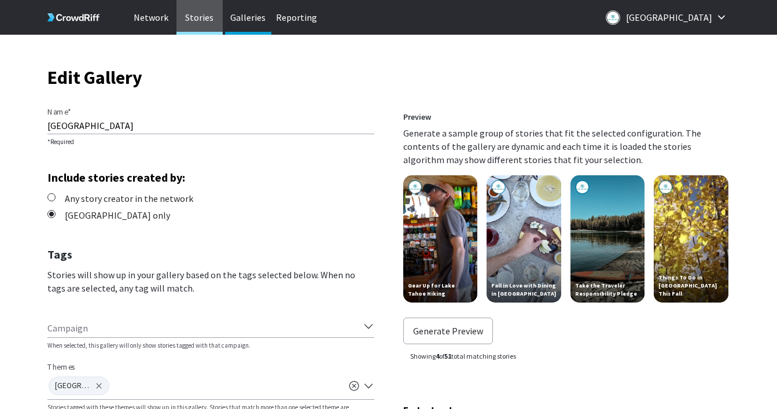
click at [205, 23] on p "Stories" at bounding box center [199, 17] width 46 height 35
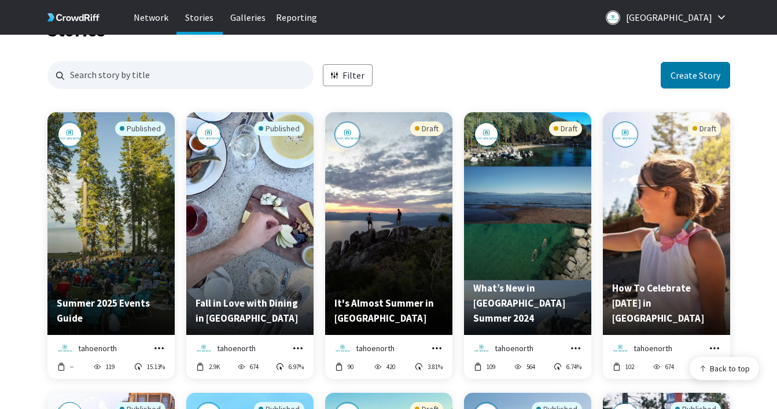
scroll to position [54, 0]
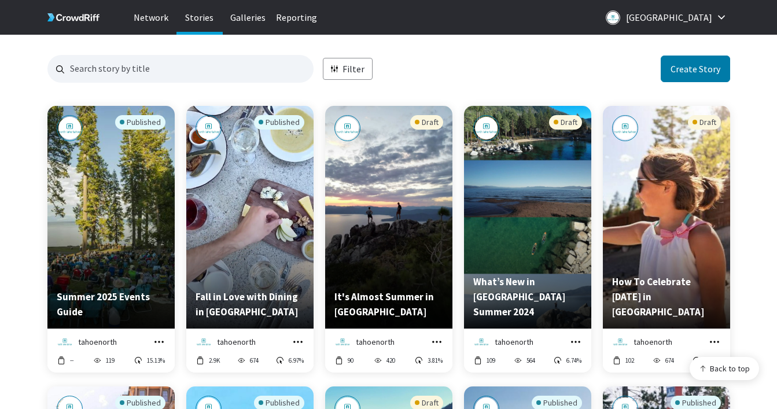
click at [164, 198] on div "Published" at bounding box center [111, 189] width 109 height 149
